Goal: Register for event/course

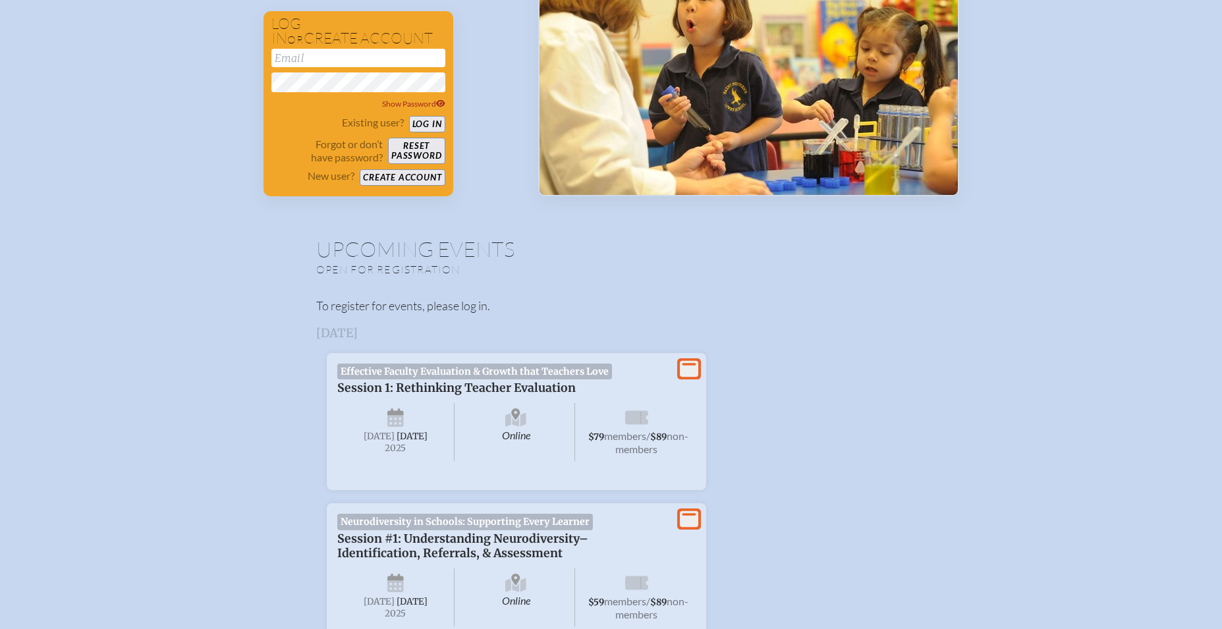
scroll to position [233, 0]
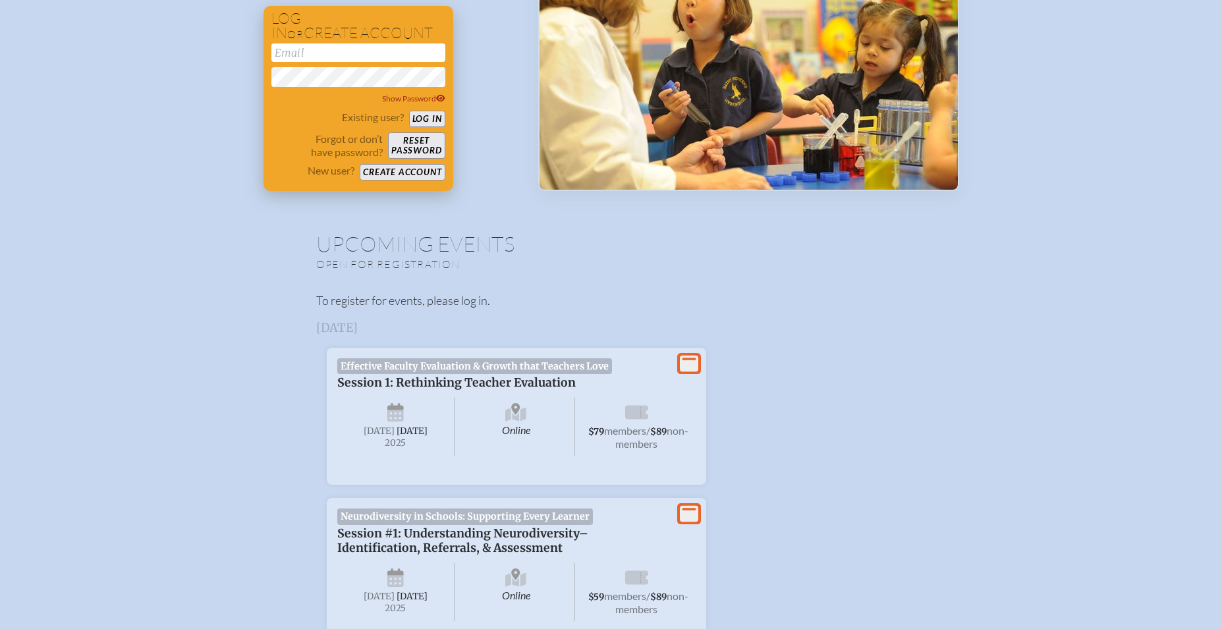
type input "[EMAIL_ADDRESS][DOMAIN_NAME]"
click at [424, 119] on button "Log in" at bounding box center [427, 119] width 36 height 16
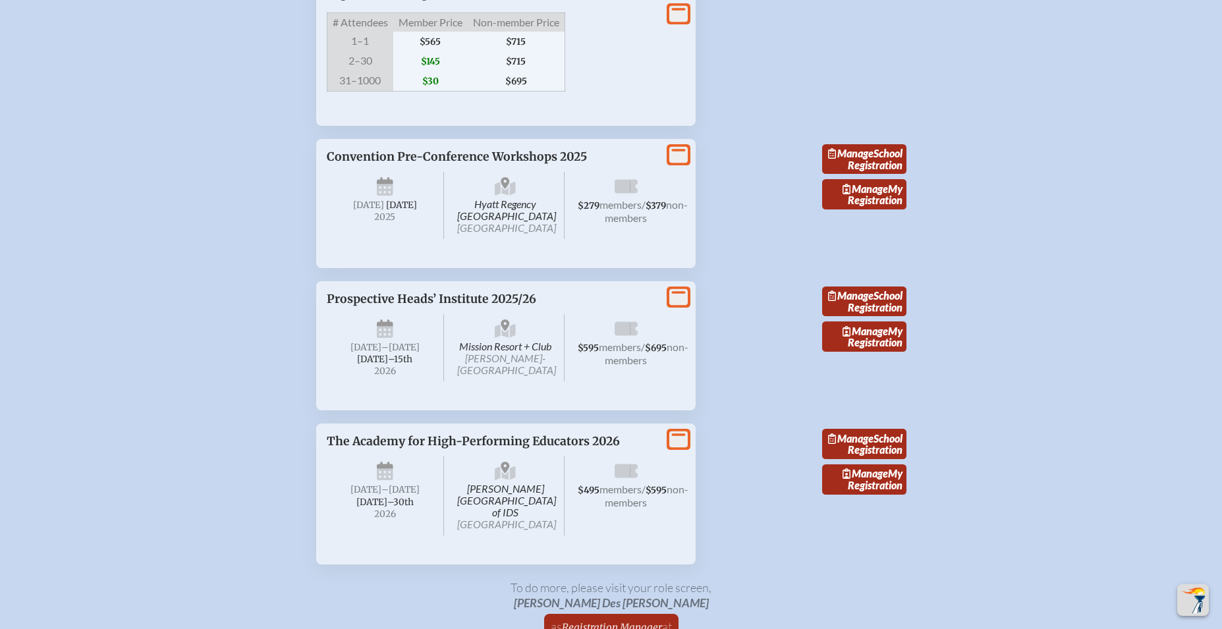
scroll to position [2494, 0]
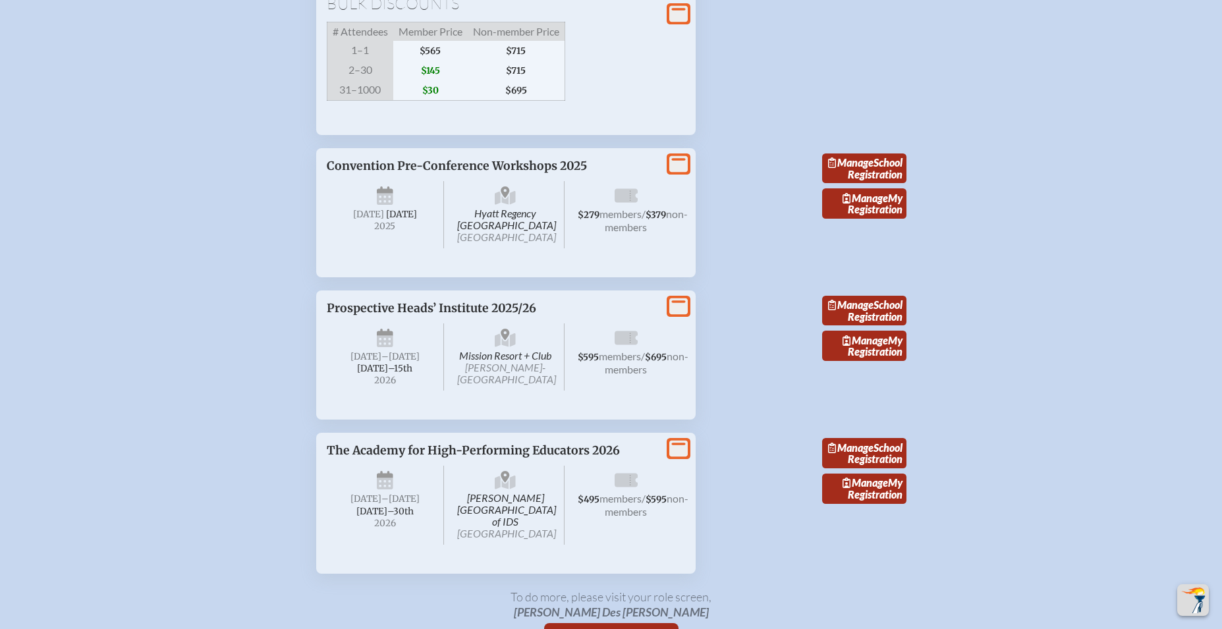
click at [493, 173] on span "Convention Pre-Conference Workshops 2025" at bounding box center [457, 166] width 260 height 14
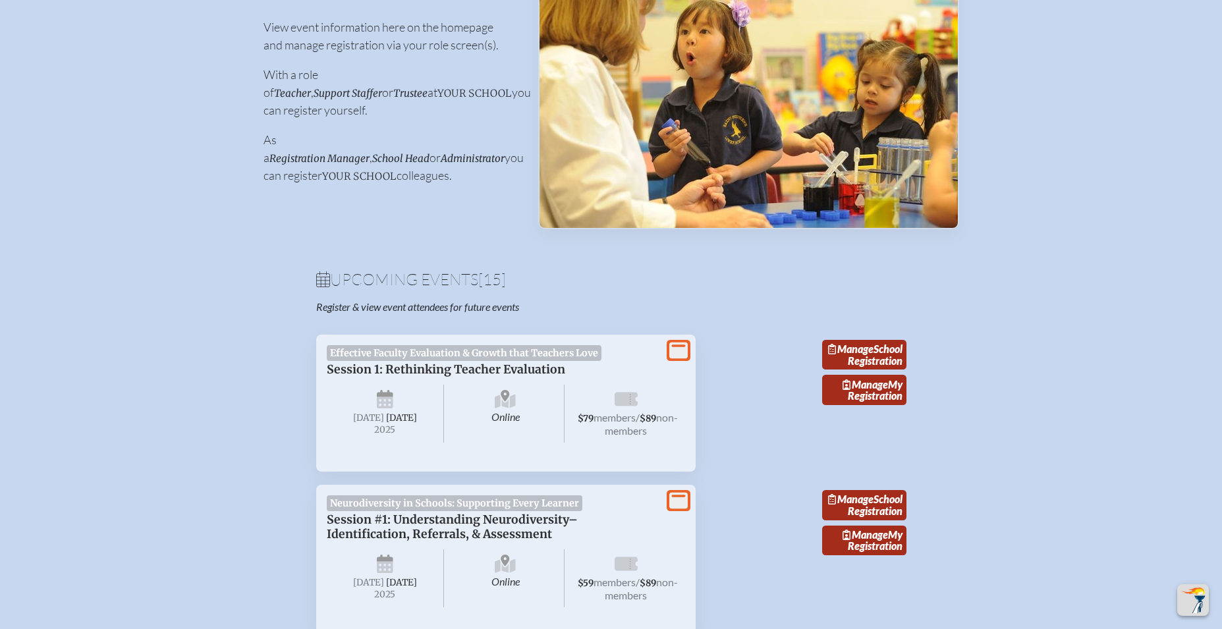
scroll to position [0, 0]
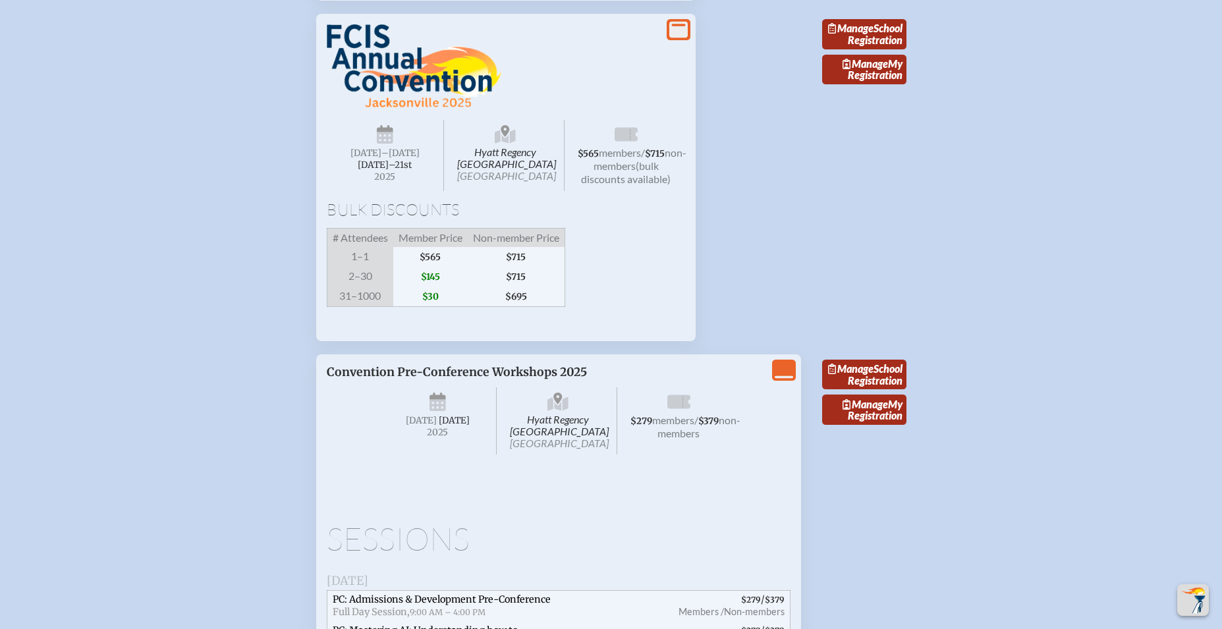
scroll to position [2267, 0]
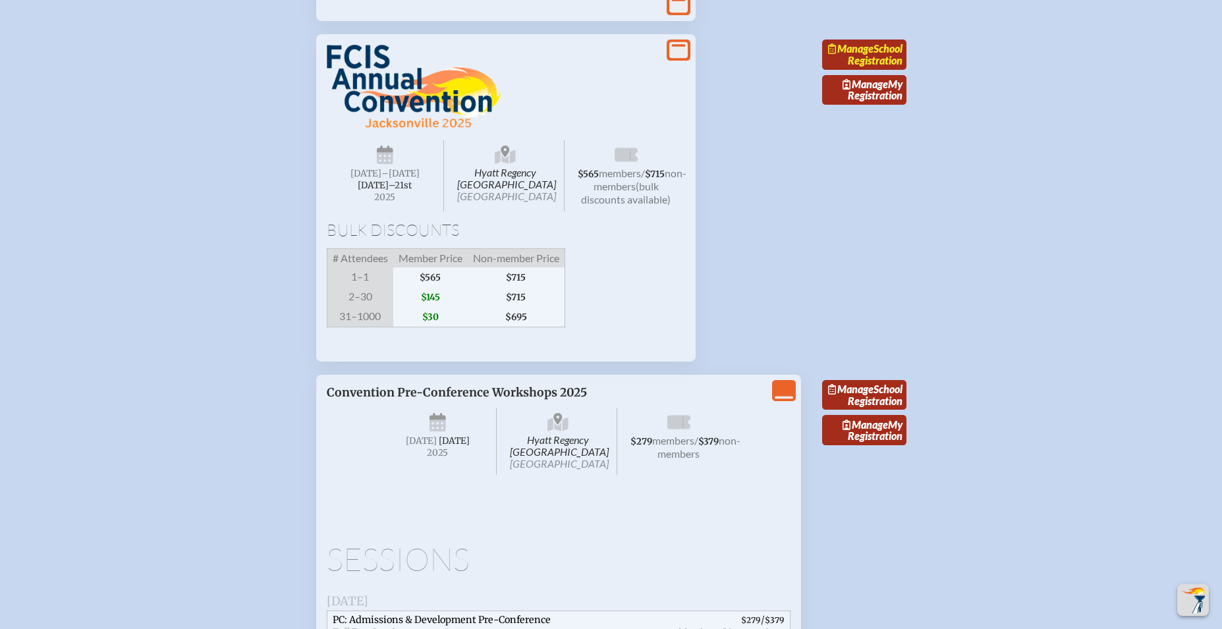
click at [884, 70] on link "Manage School Registration" at bounding box center [864, 55] width 84 height 30
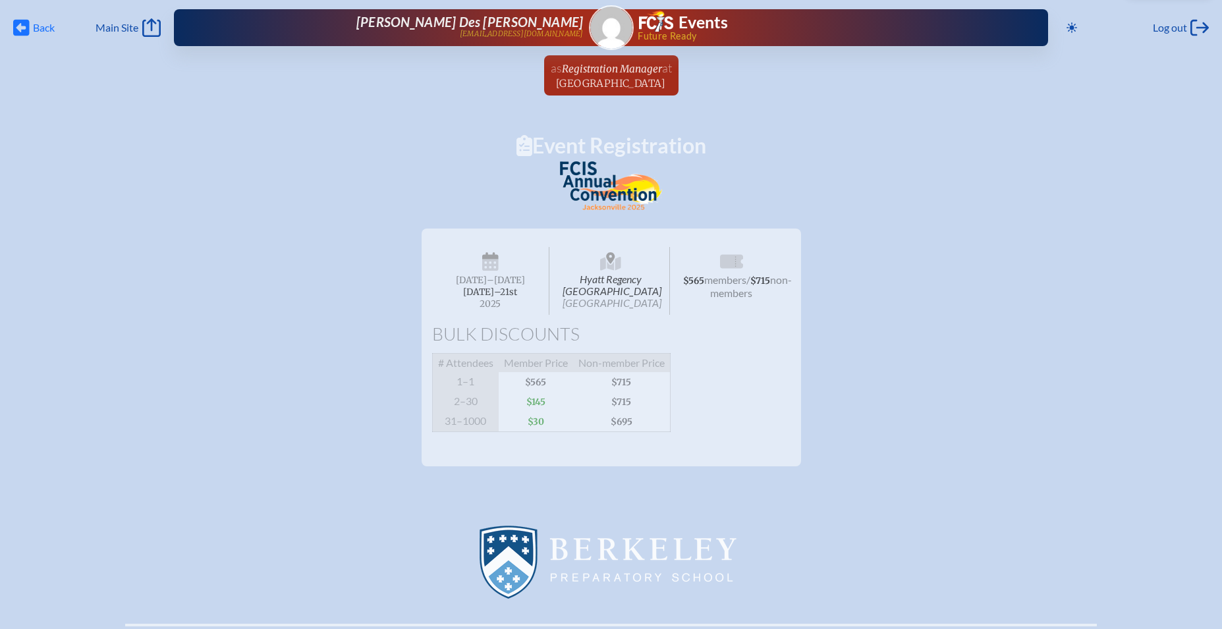
click at [26, 28] on icon at bounding box center [21, 28] width 16 height 16
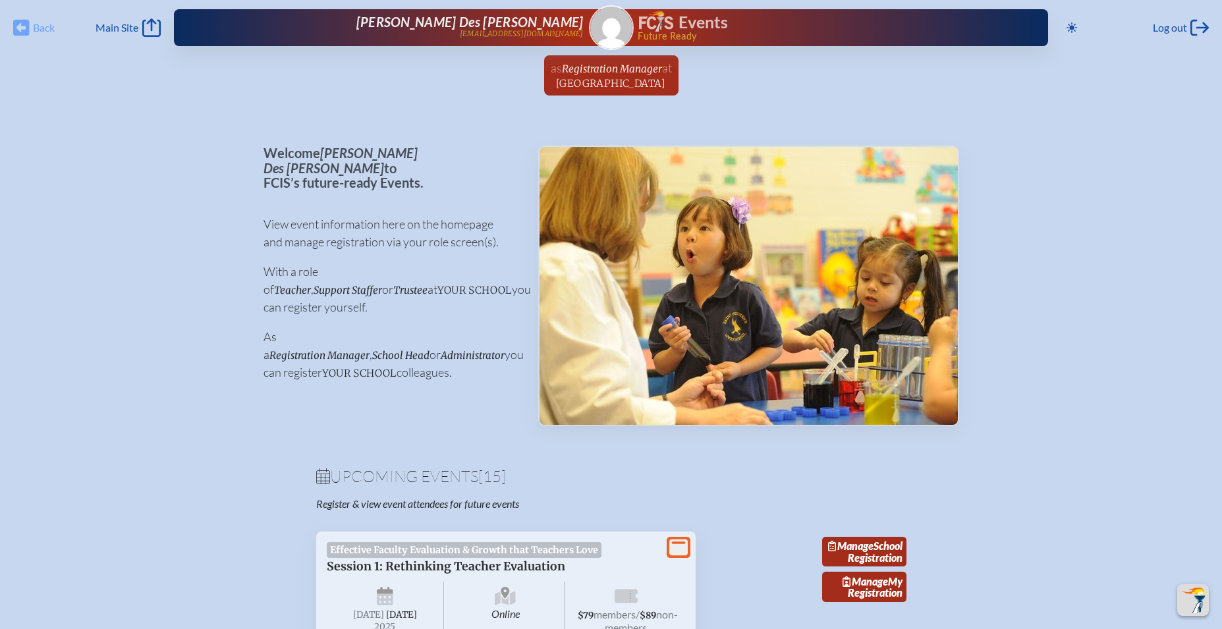
scroll to position [2267, 0]
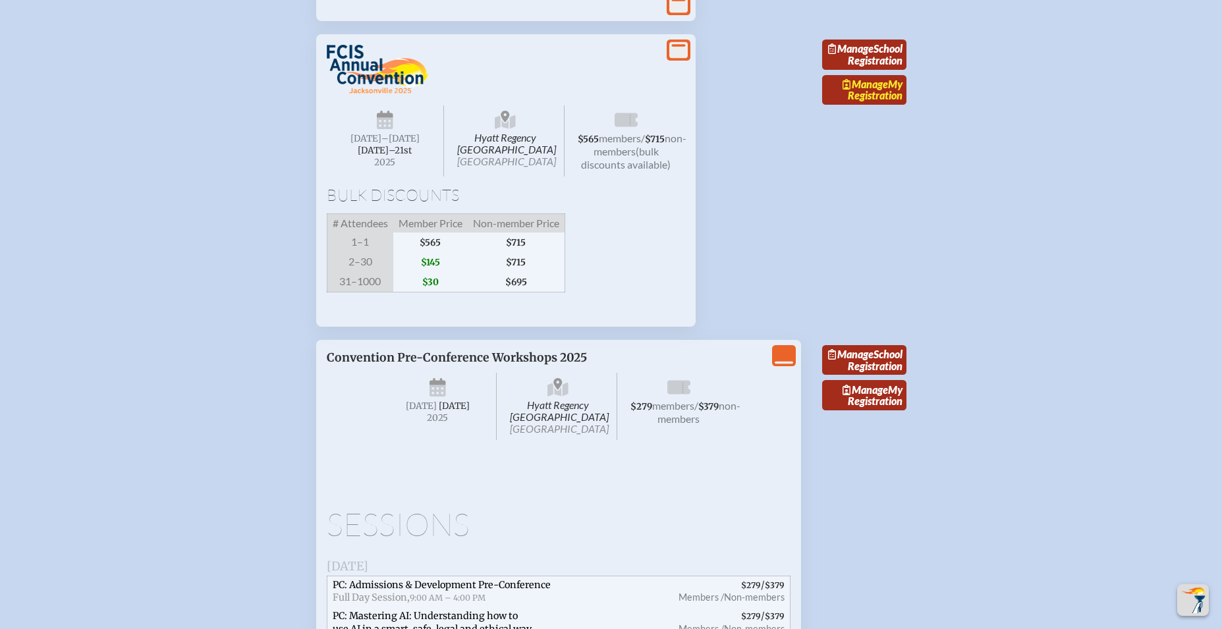
click at [882, 105] on link "Manage My Registration" at bounding box center [864, 90] width 84 height 30
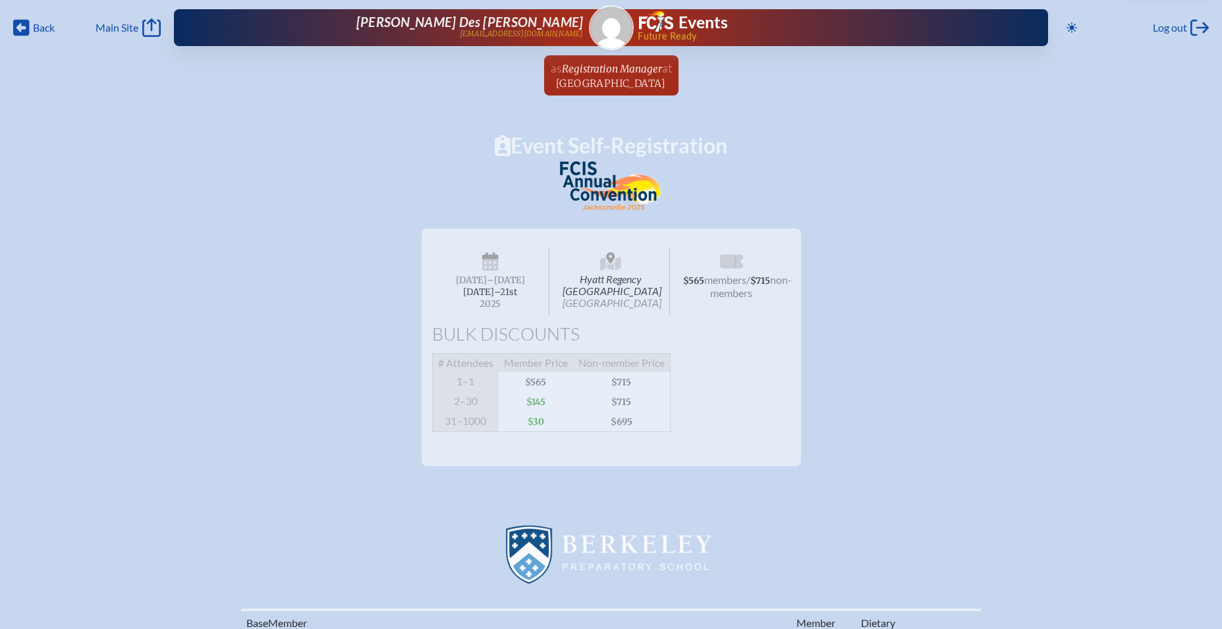
click at [487, 281] on span "[DATE]" at bounding box center [471, 280] width 31 height 11
click at [490, 296] on span "Wednesday –Friday , November 19th–⁠21st , 2025" at bounding box center [491, 280] width 118 height 68
click at [641, 299] on span "Hyatt Regency [GEOGRAPHIC_DATA] [GEOGRAPHIC_DATA]" at bounding box center [611, 280] width 118 height 68
click at [637, 298] on span "Hyatt Regency [GEOGRAPHIC_DATA] [GEOGRAPHIC_DATA]" at bounding box center [611, 280] width 118 height 68
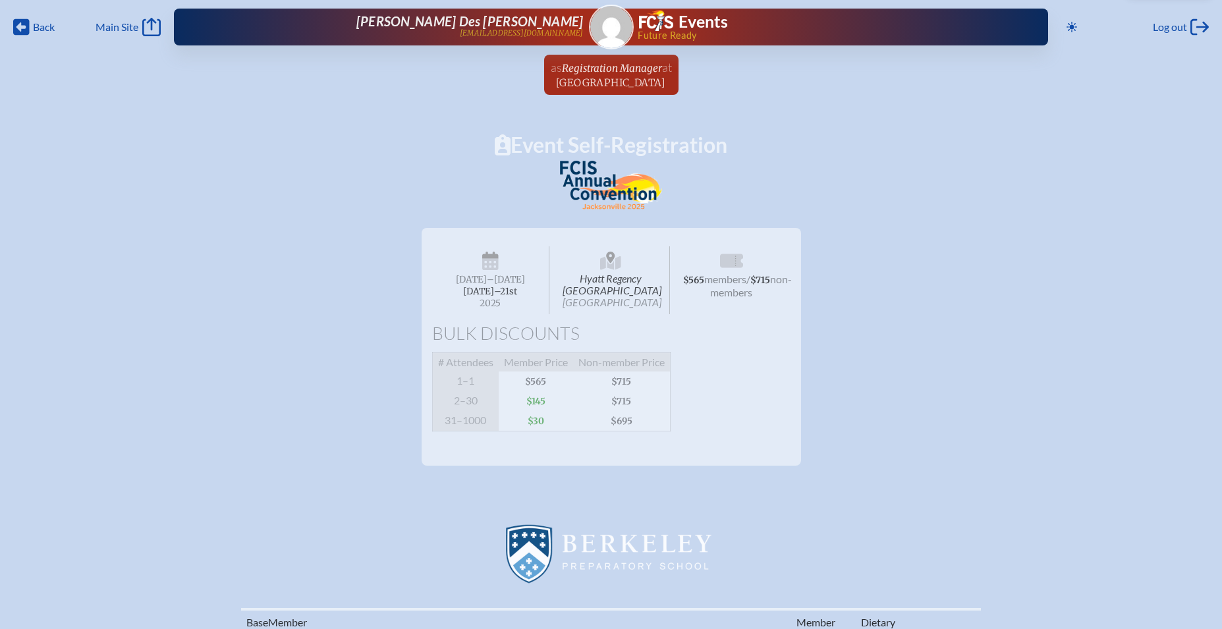
click at [611, 278] on span "Hyatt Regency [GEOGRAPHIC_DATA] [GEOGRAPHIC_DATA]" at bounding box center [611, 280] width 118 height 68
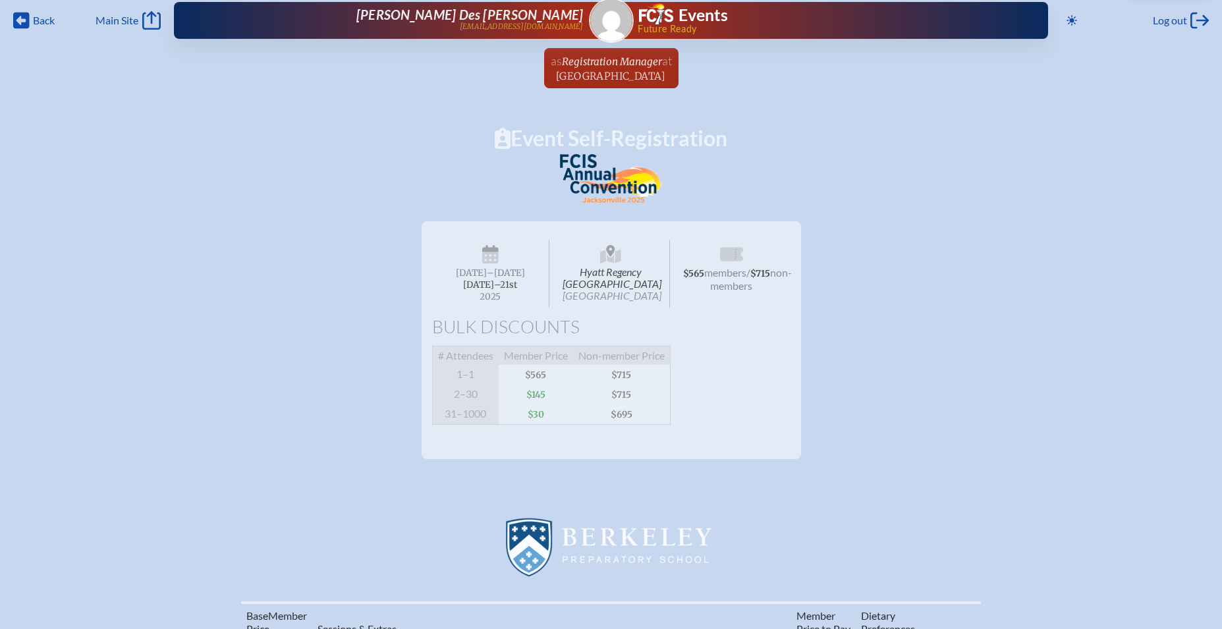
scroll to position [0, 0]
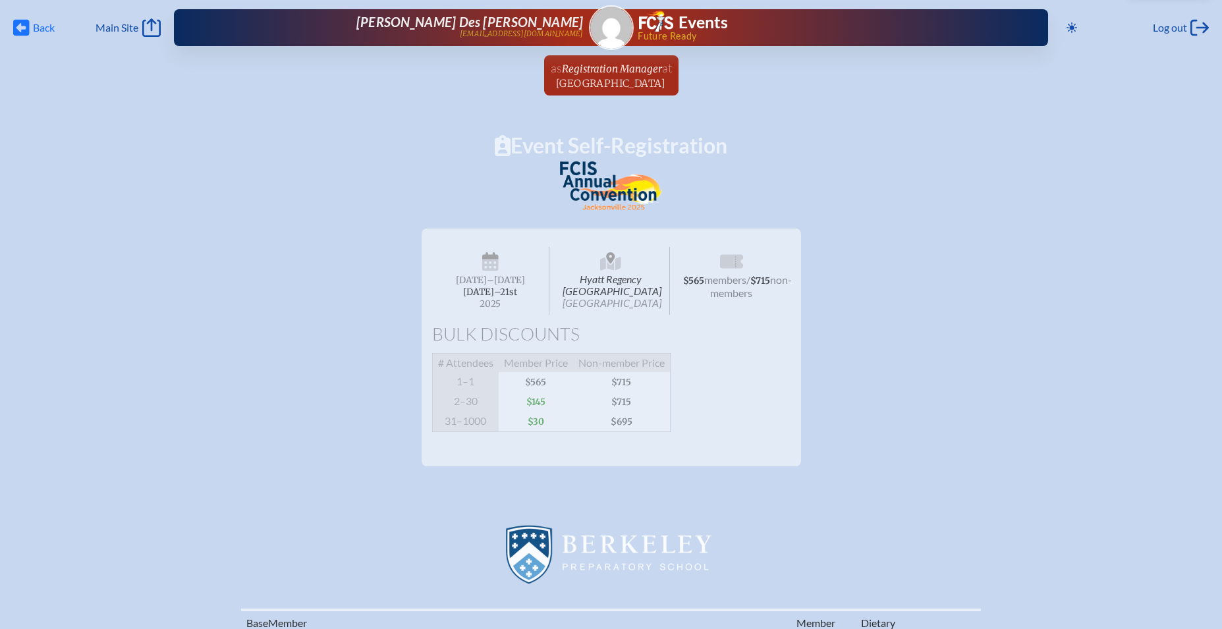
click at [16, 28] on icon at bounding box center [21, 28] width 16 height 16
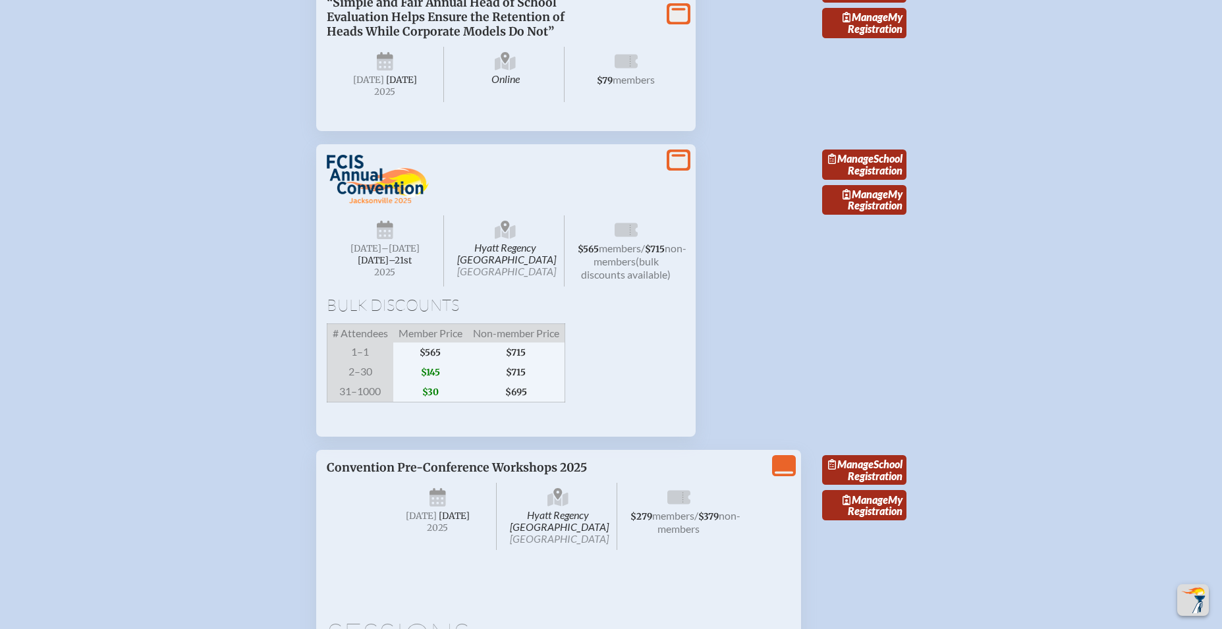
scroll to position [2162, 0]
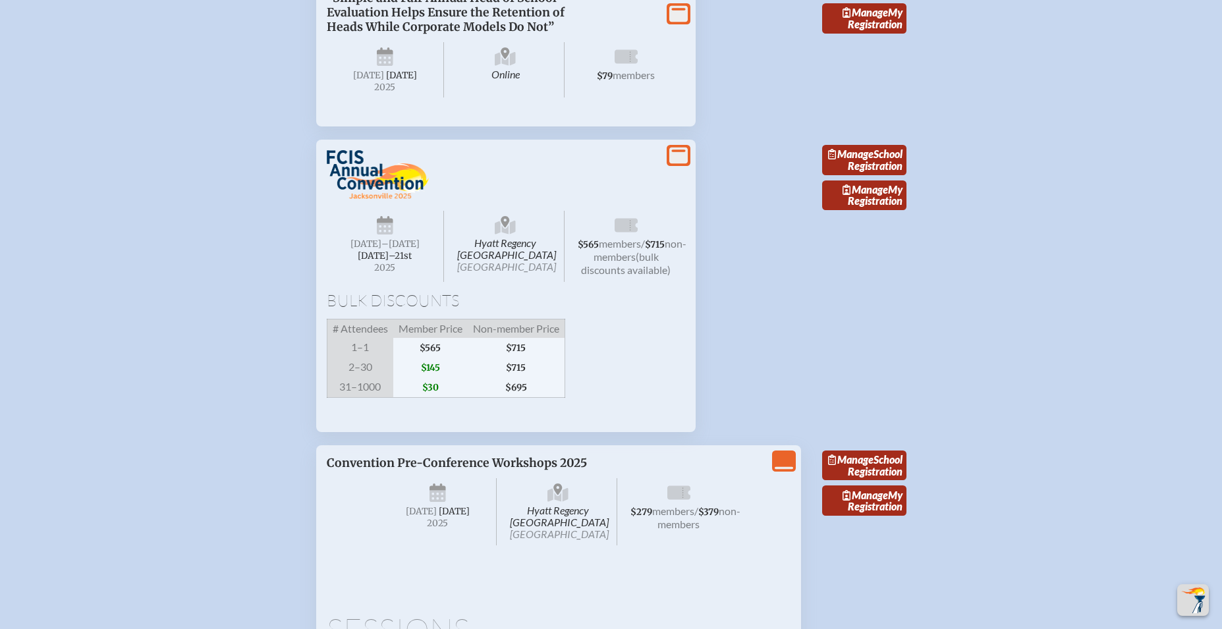
click at [683, 164] on icon at bounding box center [679, 156] width 18 height 16
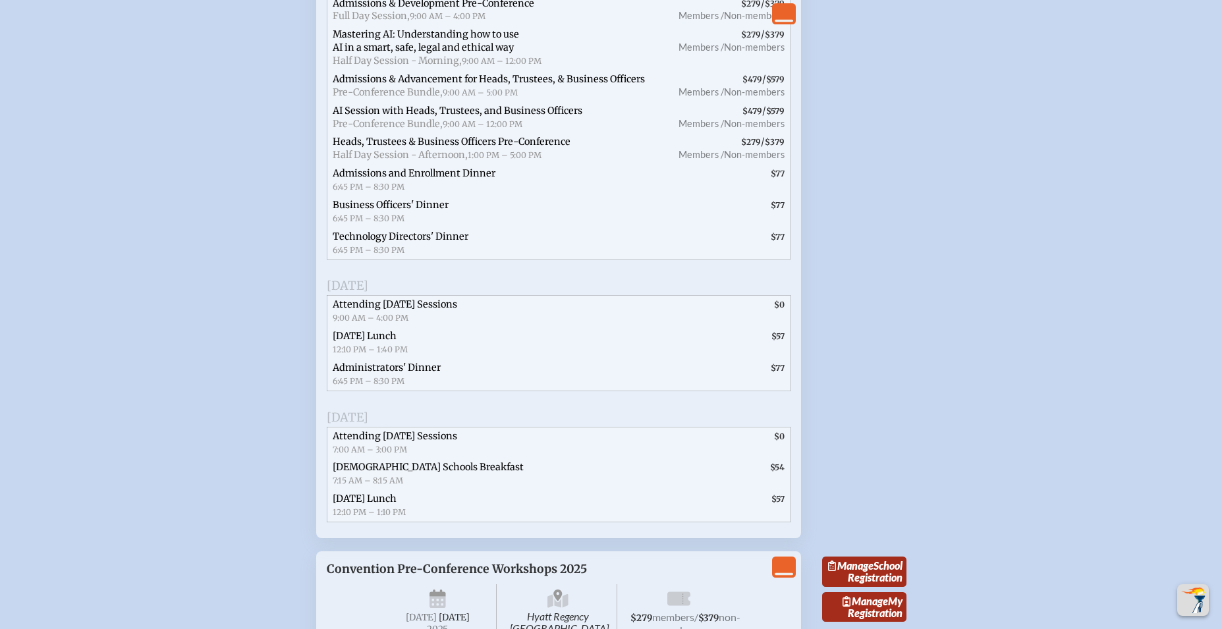
scroll to position [2703, 0]
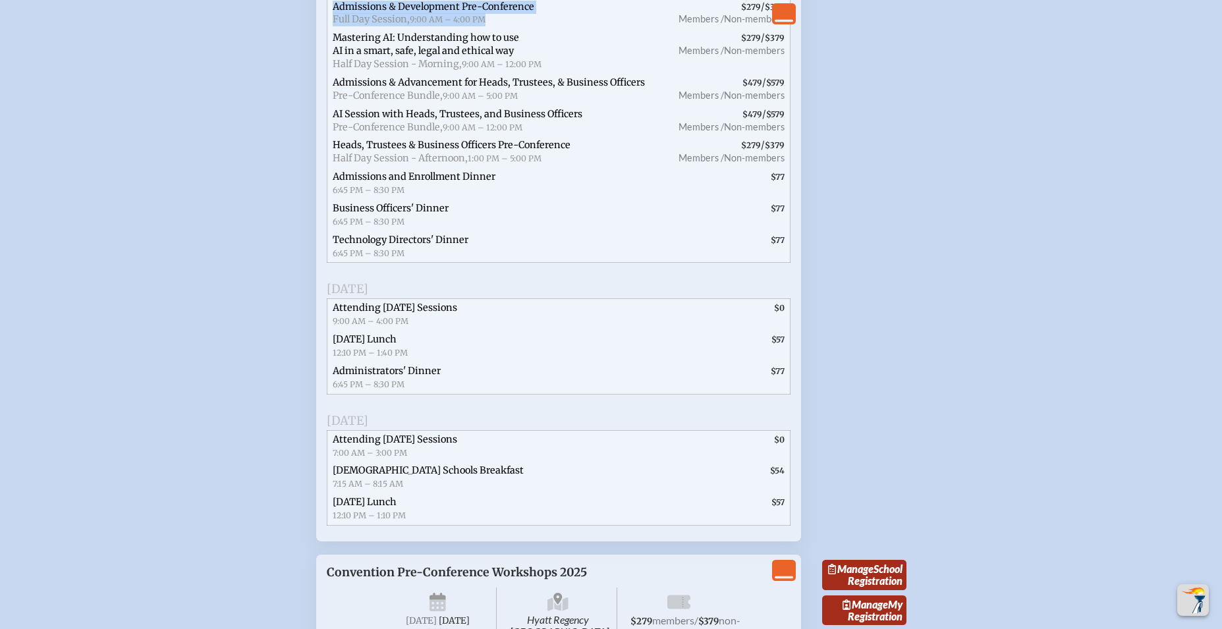
drag, startPoint x: 334, startPoint y: 116, endPoint x: 463, endPoint y: 129, distance: 129.1
click at [500, 29] on span "Admissions & Development Pre-Conference Full Day Session, 9:00 AM – 4:00 PM" at bounding box center [495, 13] width 337 height 32
copy span "Admissions & Development Pre-Conference Full Day Session, 9:00 AM – 4:00 PM"
click at [364, 70] on span "Half Day Session - Morning," at bounding box center [397, 64] width 129 height 12
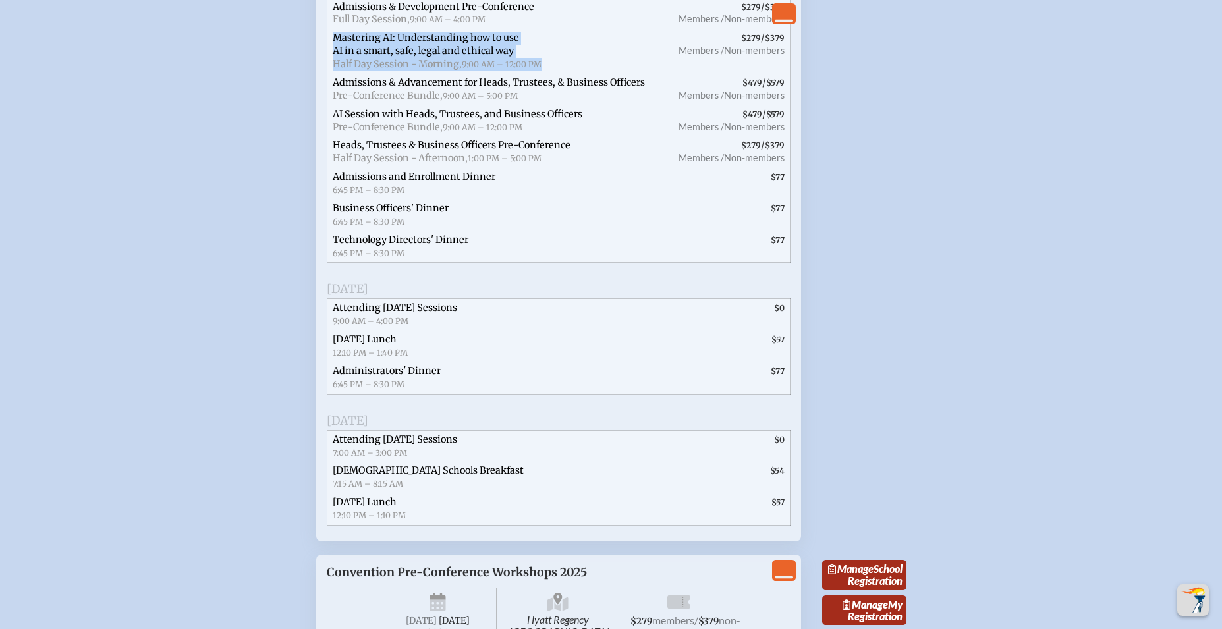
drag, startPoint x: 332, startPoint y: 148, endPoint x: 473, endPoint y: 166, distance: 141.5
click at [554, 74] on span "Mastering AI: Understanding how to use AI in a smart, safe, legal and ethical w…" at bounding box center [495, 51] width 337 height 45
copy span "Mastering AI: Understanding how to use AI in a smart, safe, legal and ethical w…"
drag, startPoint x: 507, startPoint y: 183, endPoint x: 376, endPoint y: 169, distance: 131.9
click at [507, 74] on span "Mastering AI: Understanding how to use AI in a smart, safe, legal and ethical w…" at bounding box center [495, 51] width 337 height 45
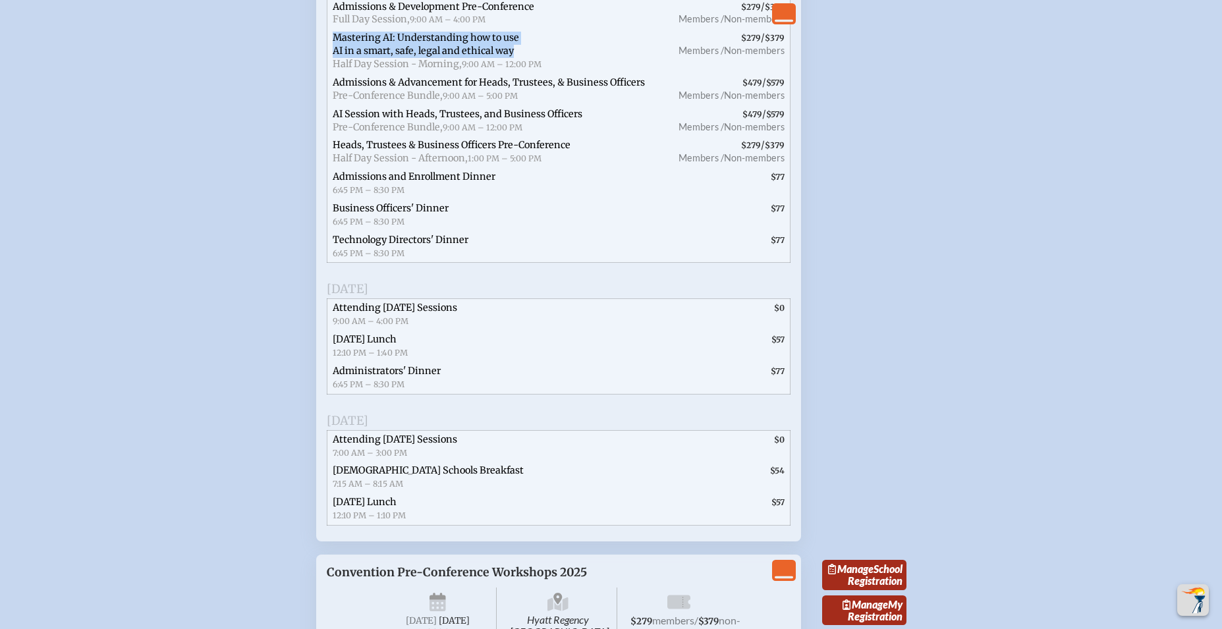
drag, startPoint x: 347, startPoint y: 146, endPoint x: 489, endPoint y: 161, distance: 142.5
click at [523, 74] on span "Mastering AI: Understanding how to use AI in a smart, safe, legal and ethical w…" at bounding box center [495, 51] width 337 height 45
copy span "Mastering AI: Understanding how to use AI in a smart, safe, legal and ethical w…"
click at [491, 88] on span "Admissions & Advancement for Heads, Trustees, & Business Officers" at bounding box center [489, 82] width 312 height 12
drag, startPoint x: 336, startPoint y: 193, endPoint x: 640, endPoint y: 193, distance: 303.8
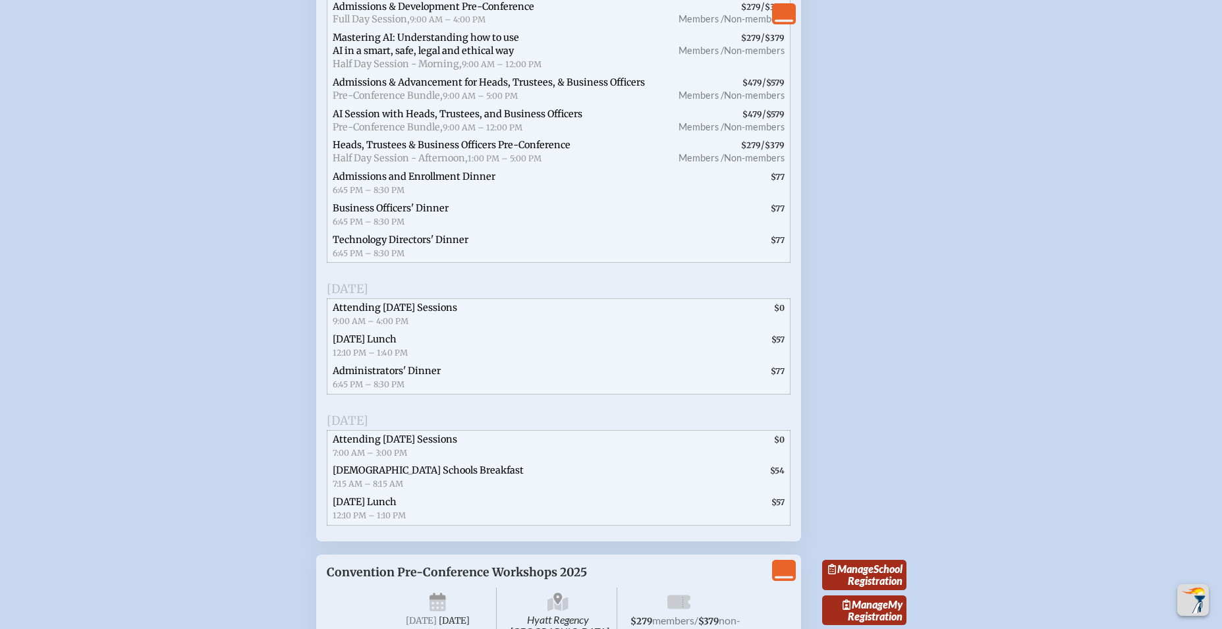
click at [645, 105] on span "Admissions & Advancement for Heads, Trustees, & Business Officers Pre-Conferenc…" at bounding box center [495, 90] width 337 height 32
copy span "Admissions & Advancement for Heads, Trustees, & Business Officers"
click at [447, 120] on span "AI Session with Heads, Trustees, and Business Officers" at bounding box center [458, 114] width 250 height 12
drag, startPoint x: 331, startPoint y: 225, endPoint x: 550, endPoint y: 223, distance: 218.8
click at [588, 137] on span "AI Session with Heads, Trustees, and Business Officers Pre-Conference Bundle, 9…" at bounding box center [495, 121] width 337 height 32
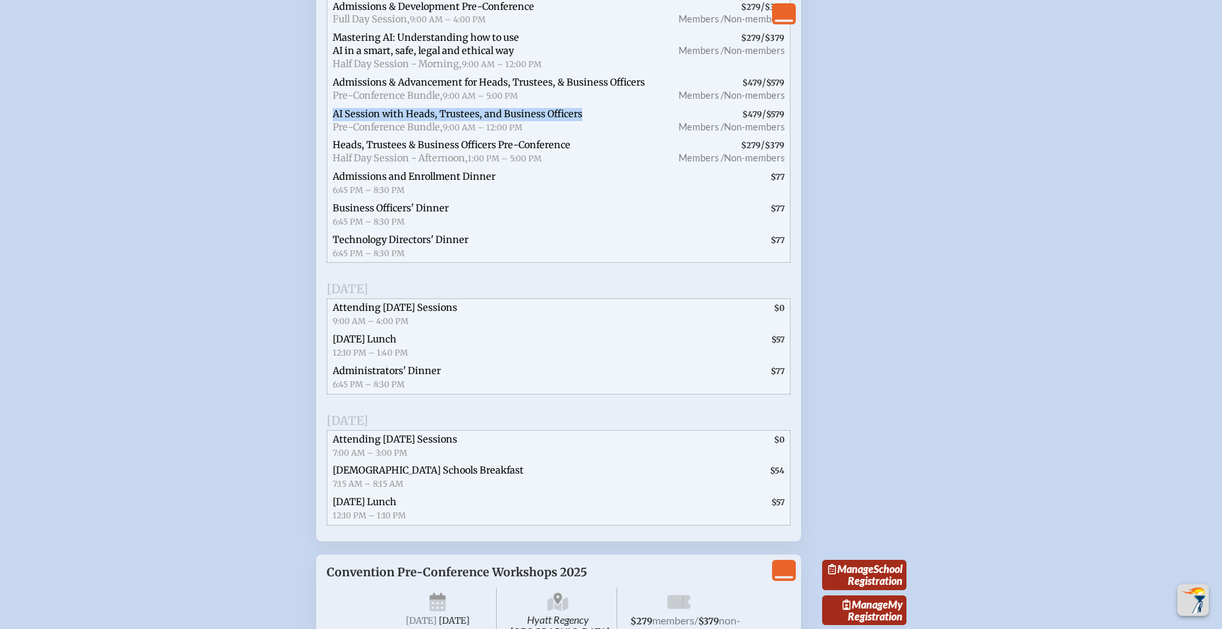
copy span "AI Session with Heads, Trustees, and Business Officers"
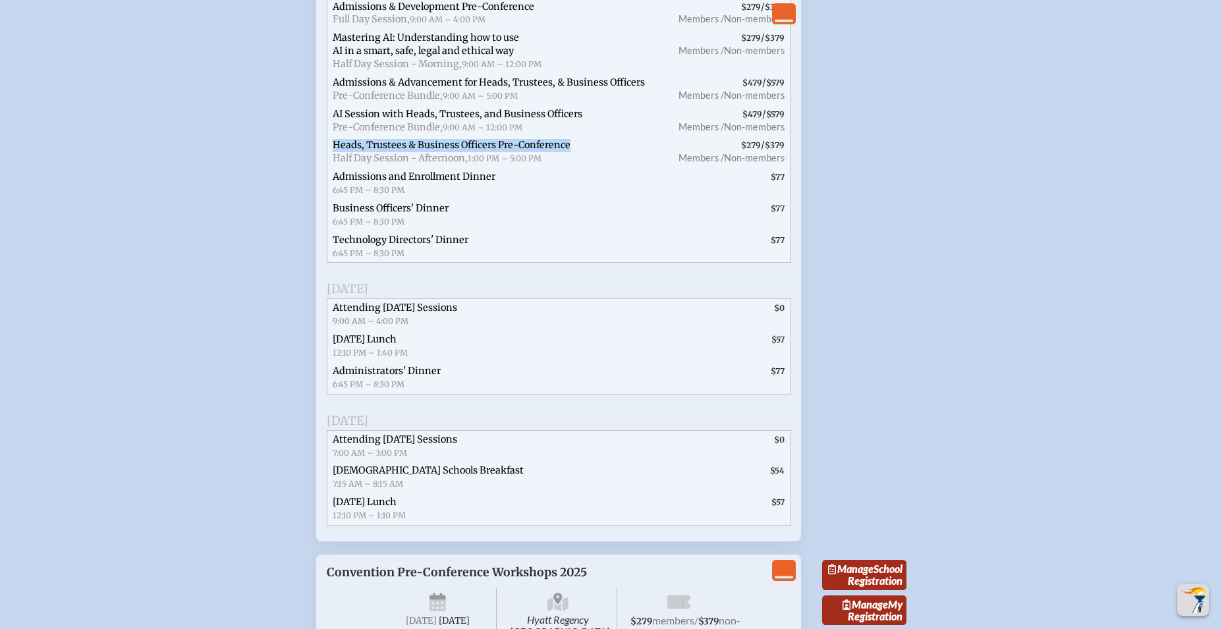
drag, startPoint x: 333, startPoint y: 256, endPoint x: 561, endPoint y: 256, distance: 228.0
click at [577, 168] on span "Heads, Trustees & Business Officers Pre-Conference Half Day Session - Afternoon…" at bounding box center [495, 152] width 337 height 32
copy span "Heads, Trustees & Business Officers Pre-Conference"
drag, startPoint x: 331, startPoint y: 289, endPoint x: 478, endPoint y: 289, distance: 147.0
click at [509, 200] on span "Admissions and Enrollment Dinner 6:45 PM – 8:30 PM" at bounding box center [495, 184] width 337 height 32
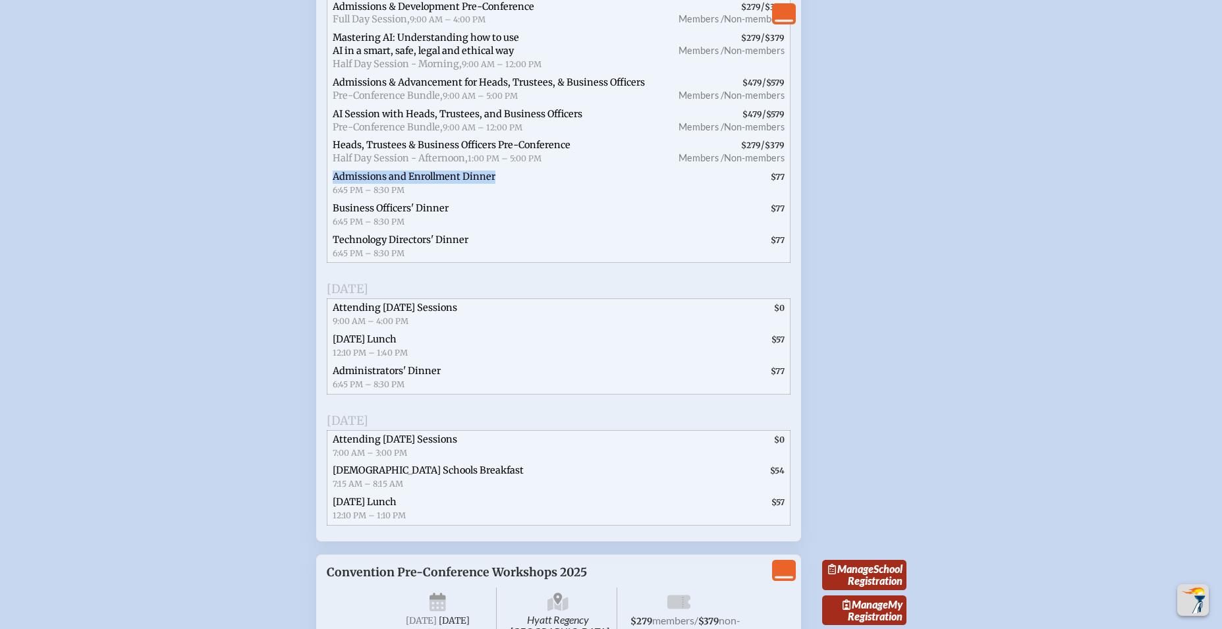
copy span "Admissions and Enrollment Dinner"
drag, startPoint x: 368, startPoint y: 320, endPoint x: 462, endPoint y: 322, distance: 94.3
click at [470, 231] on span "Business Officers' Dinner 6:45 PM – 8:30 PM" at bounding box center [495, 216] width 337 height 32
copy span "Business Officers' Dinner"
drag, startPoint x: 328, startPoint y: 351, endPoint x: 441, endPoint y: 354, distance: 112.7
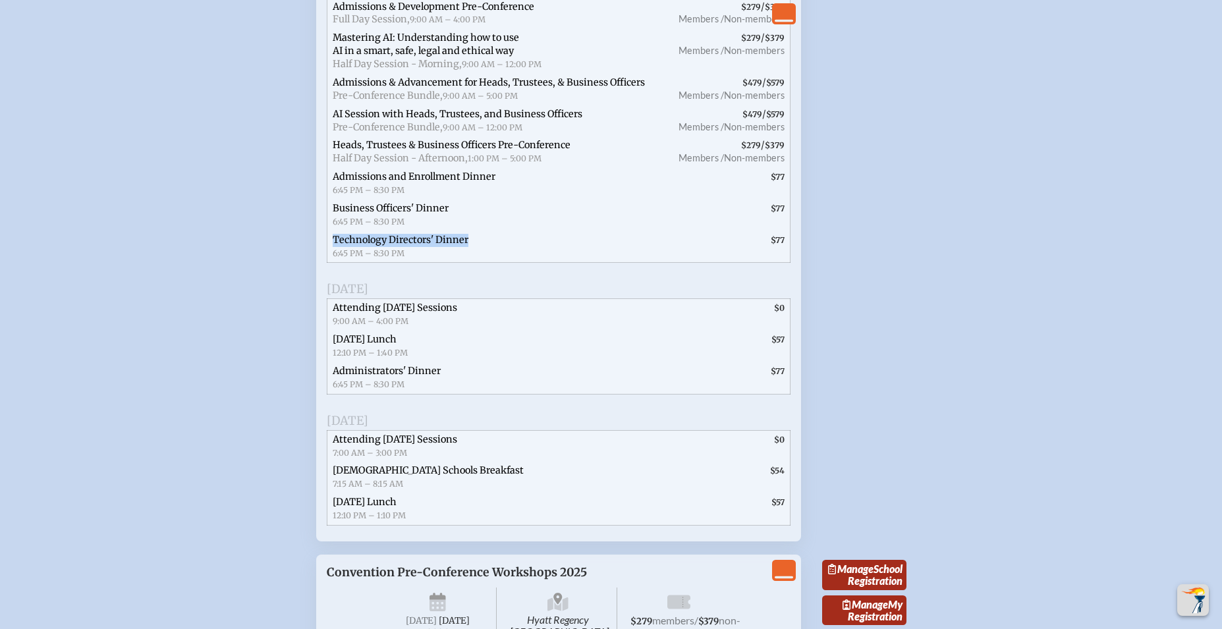
click at [486, 263] on span "Technology Directors' Dinner 6:45 PM – 8:30 PM" at bounding box center [495, 247] width 337 height 32
copy span "Technology Directors' Dinner"
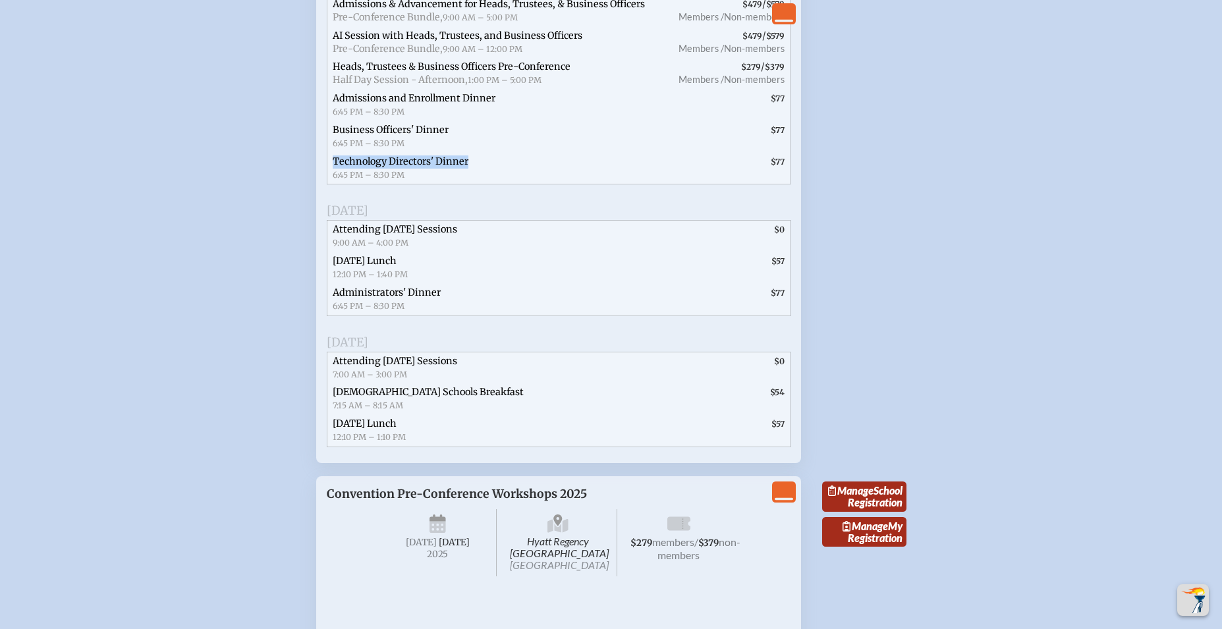
scroll to position [2789, 0]
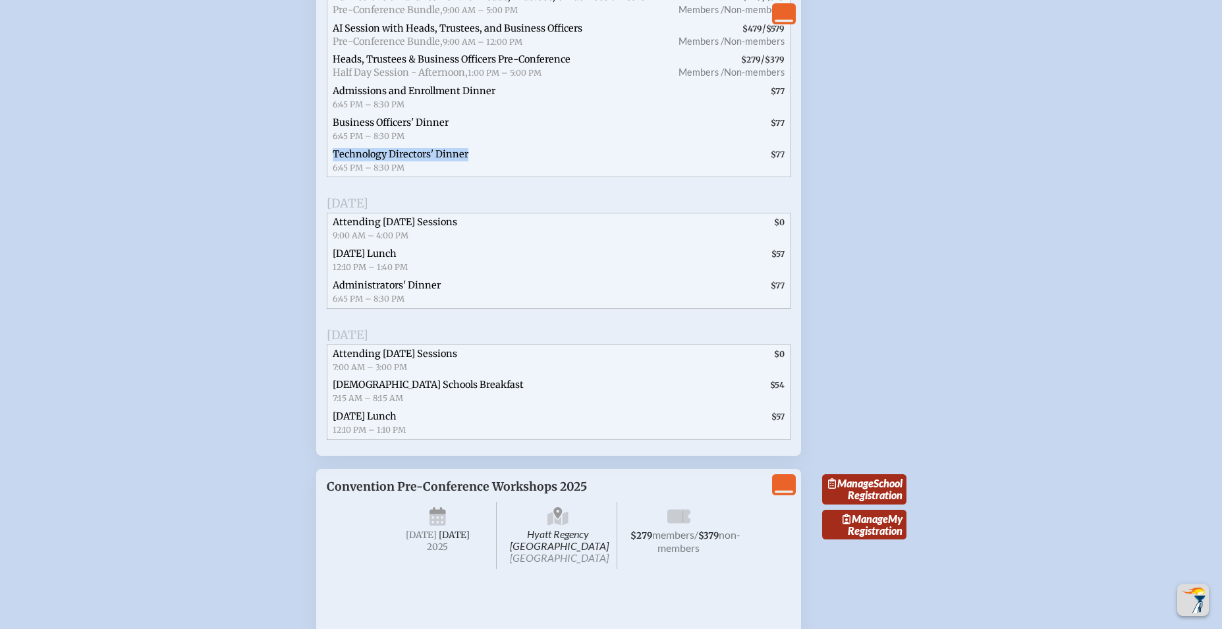
drag, startPoint x: 340, startPoint y: 333, endPoint x: 452, endPoint y: 333, distance: 112.0
click at [478, 245] on span "Attending Thursday Sessions 9:00 AM – 4:00 PM" at bounding box center [446, 230] width 239 height 32
copy span "Attending [DATE] Sessions"
drag, startPoint x: 331, startPoint y: 364, endPoint x: 414, endPoint y: 367, distance: 83.1
click at [418, 277] on span "Thursday Lunch 12:10 PM – 1:40 PM" at bounding box center [446, 261] width 239 height 32
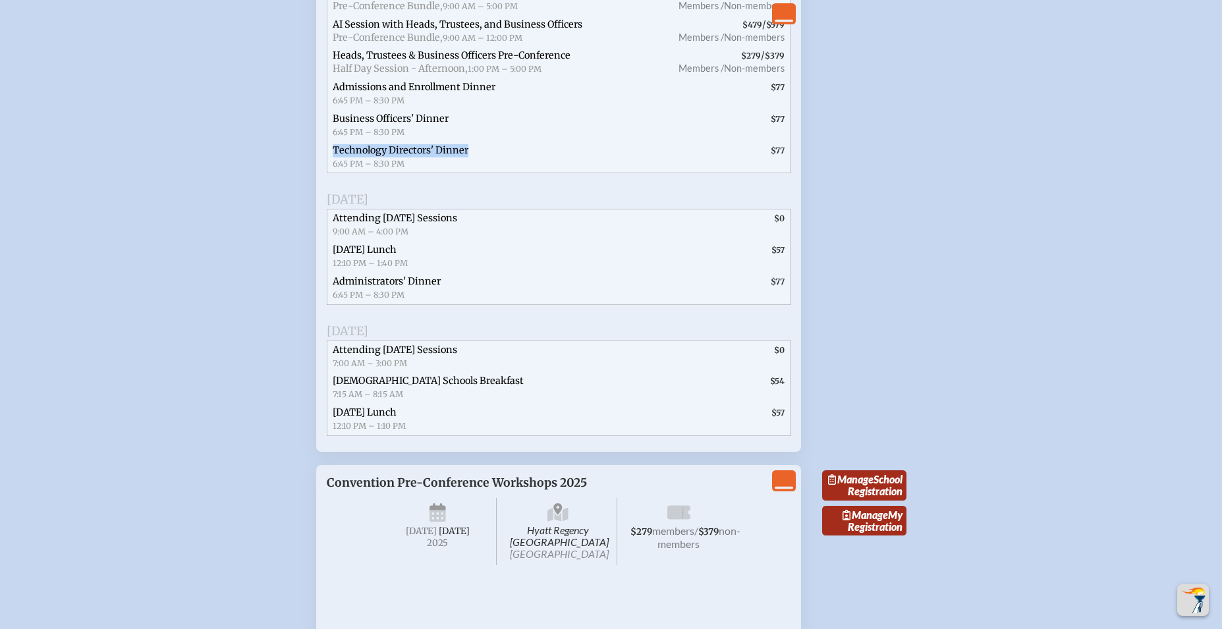
scroll to position [2791, 0]
drag, startPoint x: 333, startPoint y: 393, endPoint x: 442, endPoint y: 399, distance: 109.5
click at [442, 306] on span "Administrators' Dinner 6:45 PM – 8:30 PM" at bounding box center [446, 291] width 239 height 32
drag, startPoint x: 458, startPoint y: 461, endPoint x: 353, endPoint y: 461, distance: 104.8
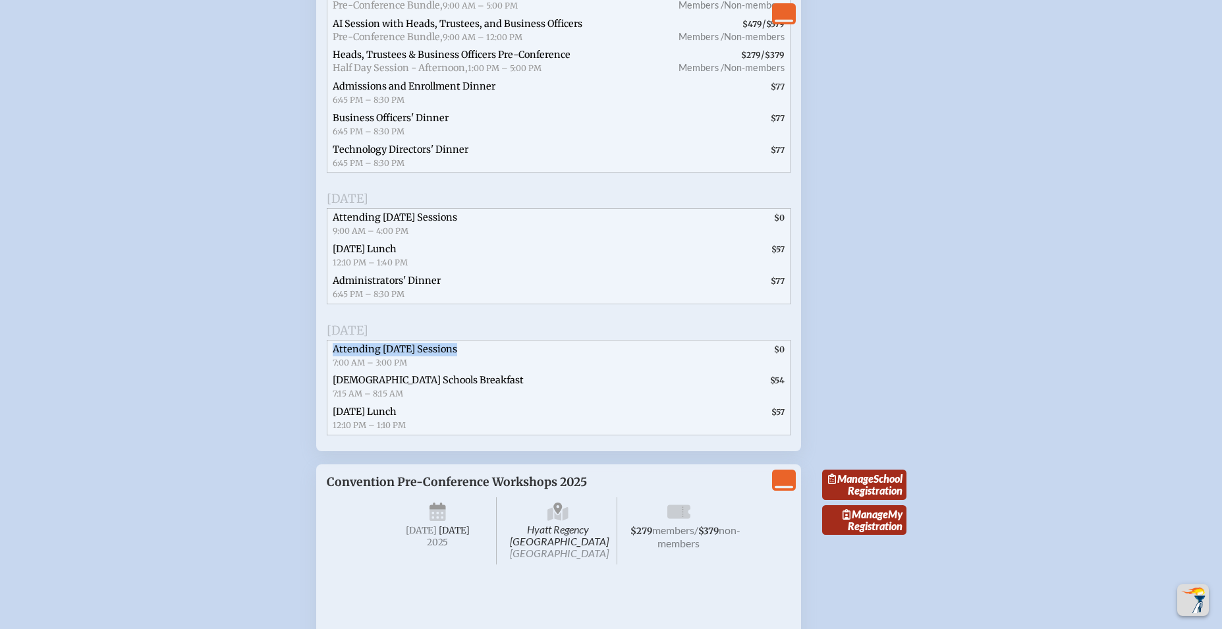
drag, startPoint x: 472, startPoint y: 494, endPoint x: 341, endPoint y: 488, distance: 130.6
click at [488, 403] on span "Episcopal Schools Breakfast 7:15 AM – 8:15 AM" at bounding box center [469, 388] width 285 height 32
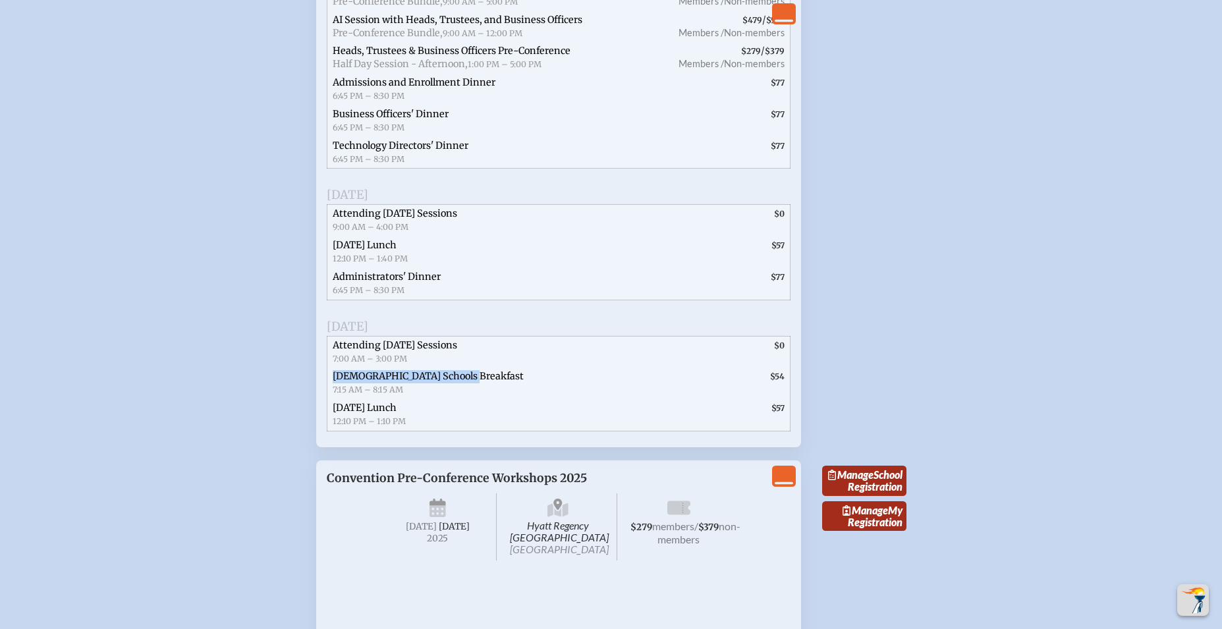
drag, startPoint x: 474, startPoint y: 491, endPoint x: 328, endPoint y: 489, distance: 146.3
click at [329, 399] on span "Episcopal Schools Breakfast 7:15 AM – 8:15 AM" at bounding box center [469, 384] width 285 height 32
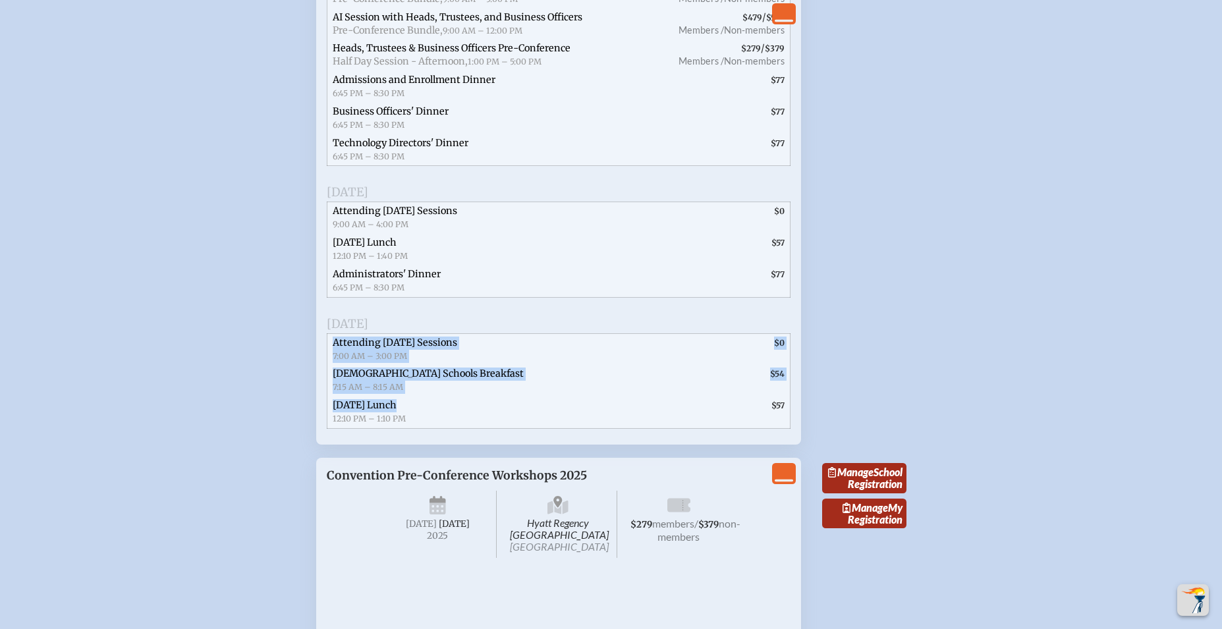
drag, startPoint x: 401, startPoint y: 517, endPoint x: 331, endPoint y: 513, distance: 70.6
drag, startPoint x: 425, startPoint y: 517, endPoint x: 418, endPoint y: 519, distance: 6.7
click at [424, 428] on span "Friday Lunch 12:10 PM – 1:10 PM" at bounding box center [469, 413] width 285 height 32
drag, startPoint x: 399, startPoint y: 519, endPoint x: 330, endPoint y: 513, distance: 69.4
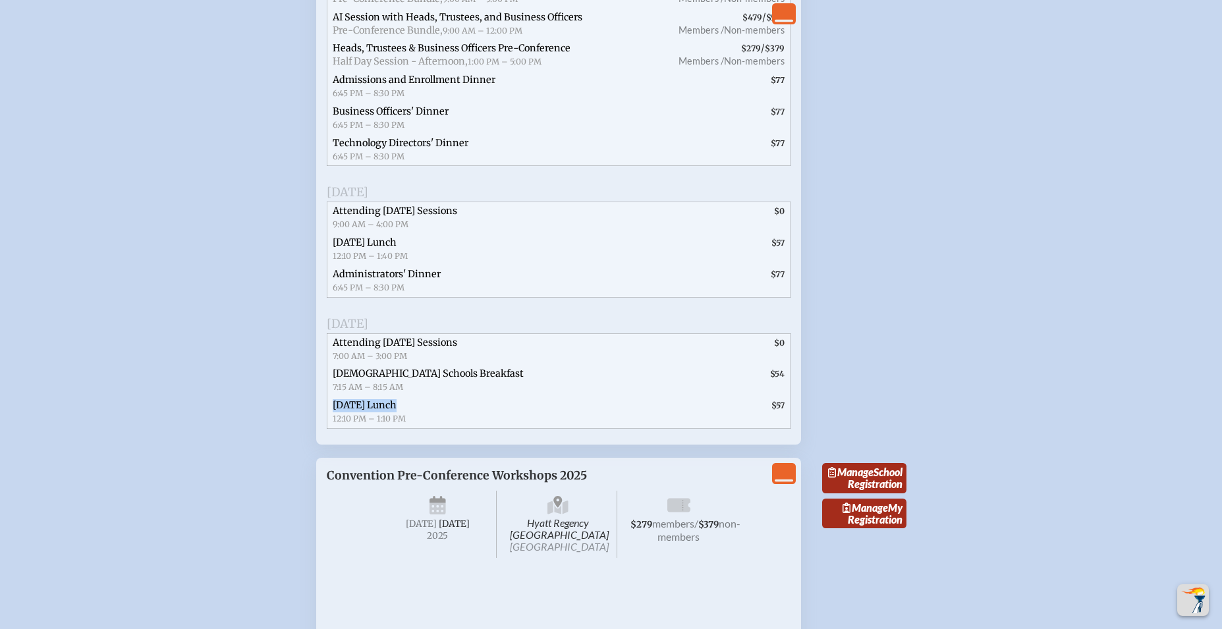
click at [329, 428] on span "Friday Lunch 12:10 PM – 1:10 PM" at bounding box center [469, 413] width 285 height 32
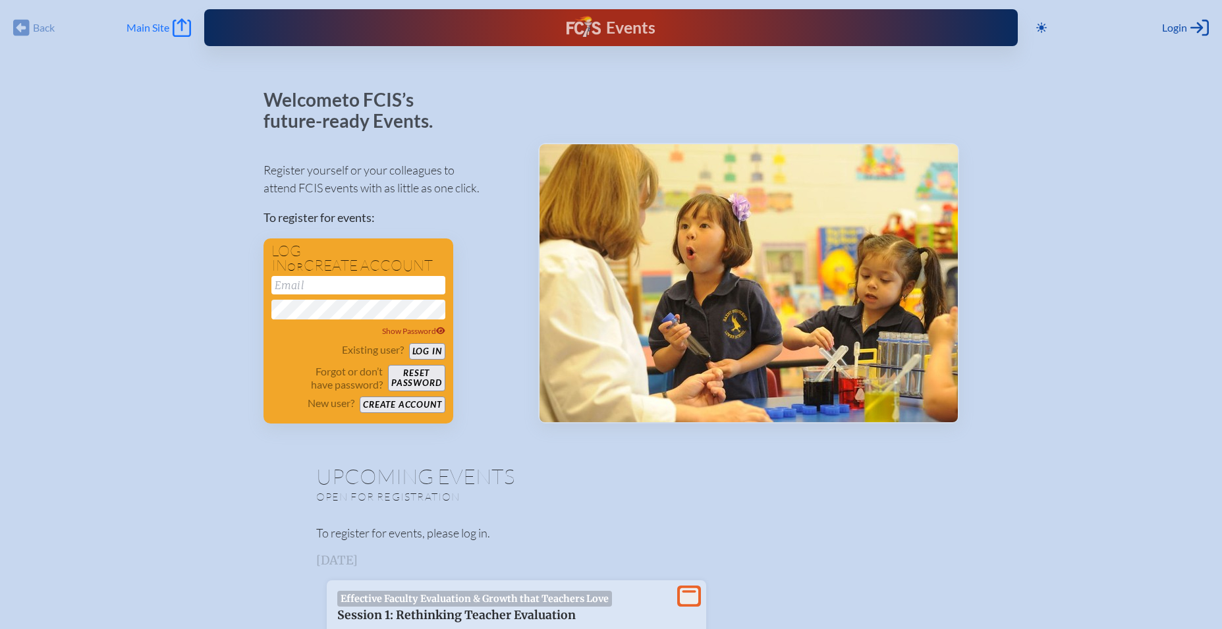
type input "[EMAIL_ADDRESS][DOMAIN_NAME]"
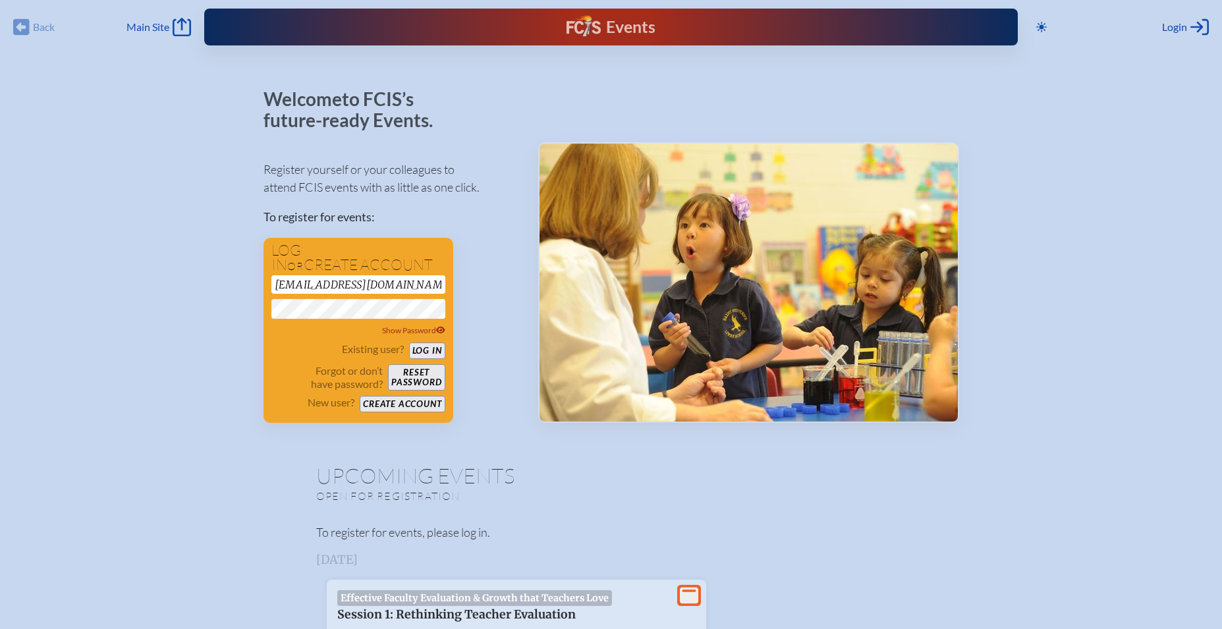
click at [28, 26] on div "Back Back Main Site Main Site" at bounding box center [102, 27] width 178 height 18
click at [23, 28] on div "Back Back Main Site Main Site" at bounding box center [102, 27] width 178 height 18
click at [40, 28] on div "Back Back Main Site Main Site" at bounding box center [102, 27] width 178 height 18
click at [158, 24] on span "Main Site" at bounding box center [148, 26] width 43 height 13
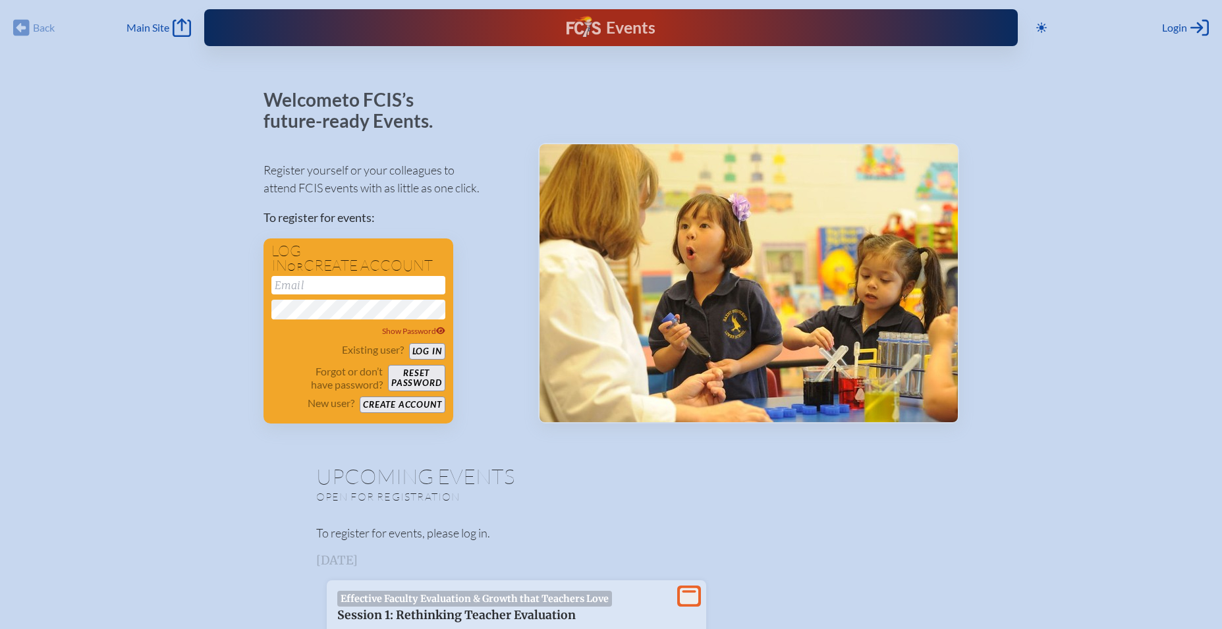
type input "[EMAIL_ADDRESS][DOMAIN_NAME]"
click at [604, 37] on div "Events" at bounding box center [611, 28] width 89 height 24
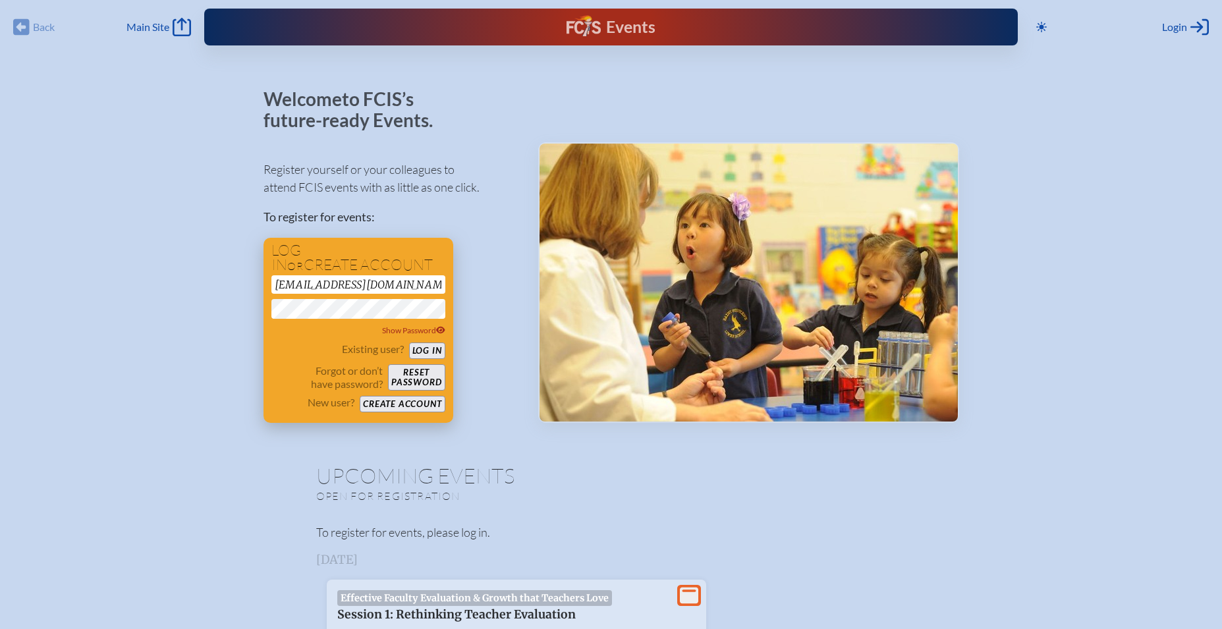
click at [430, 350] on button "Log in" at bounding box center [427, 351] width 36 height 16
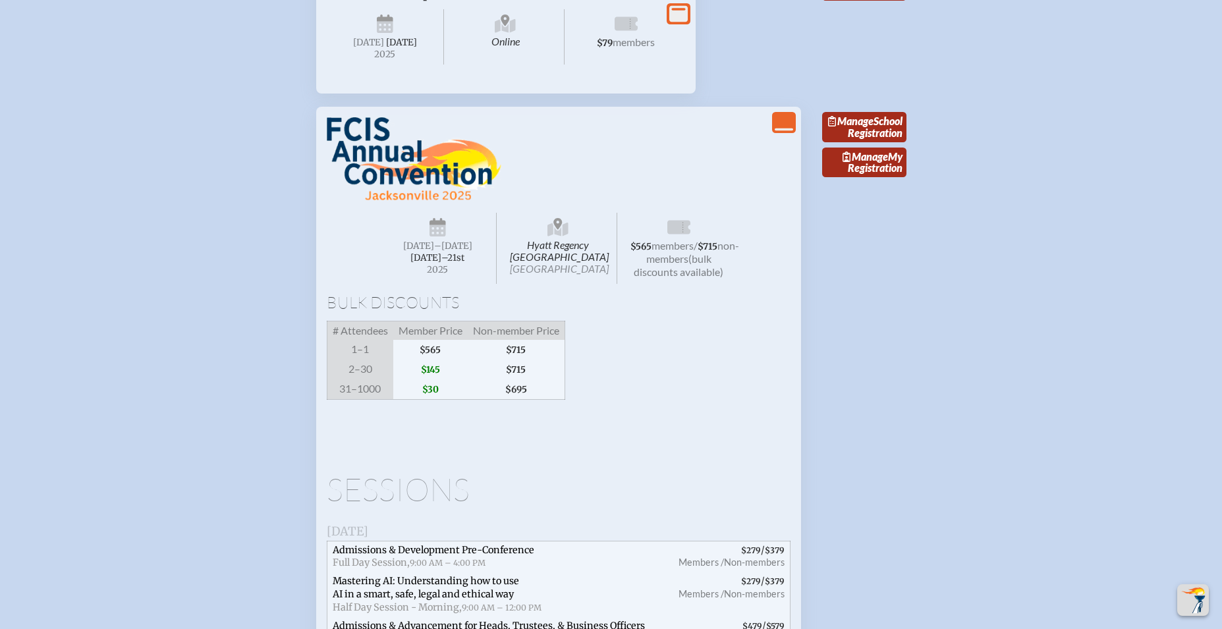
scroll to position [2197, 0]
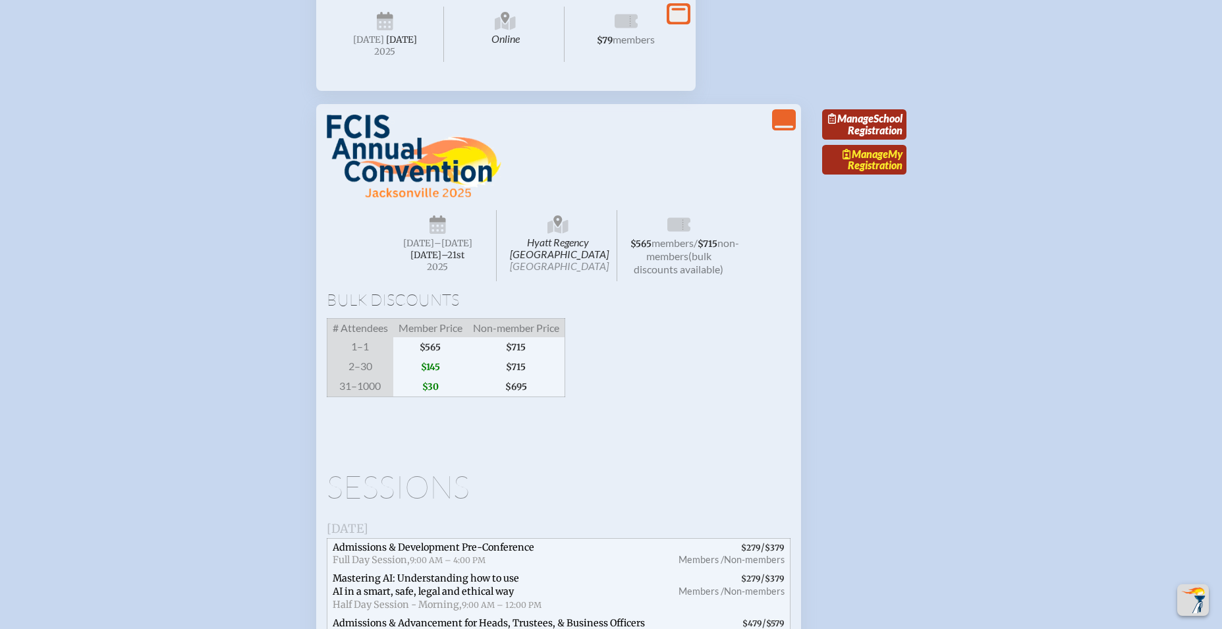
click at [865, 160] on span "Manage" at bounding box center [865, 154] width 45 height 13
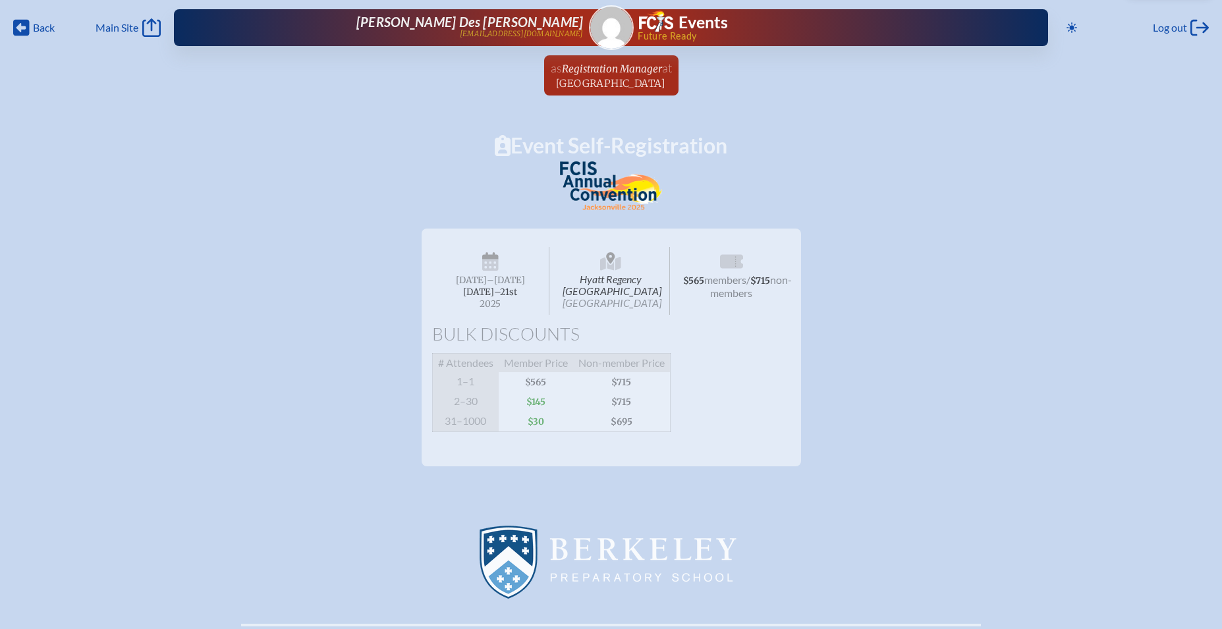
click at [603, 286] on span "Hyatt Regency [GEOGRAPHIC_DATA] [GEOGRAPHIC_DATA]" at bounding box center [611, 281] width 118 height 68
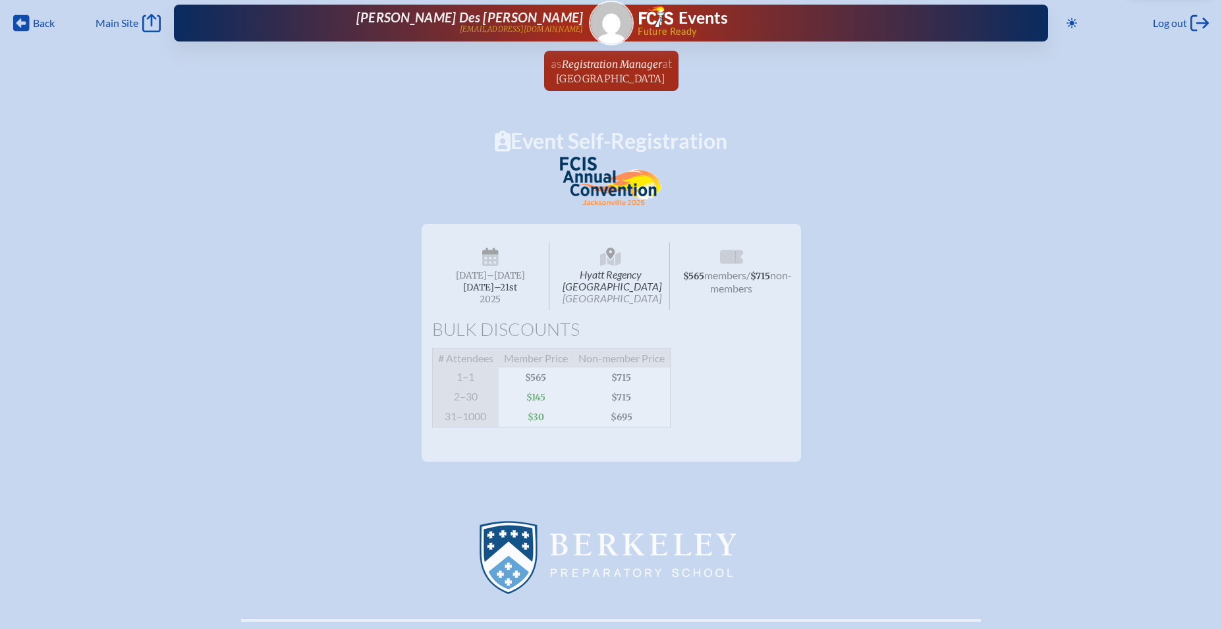
click at [602, 303] on span "[GEOGRAPHIC_DATA]" at bounding box center [612, 298] width 99 height 13
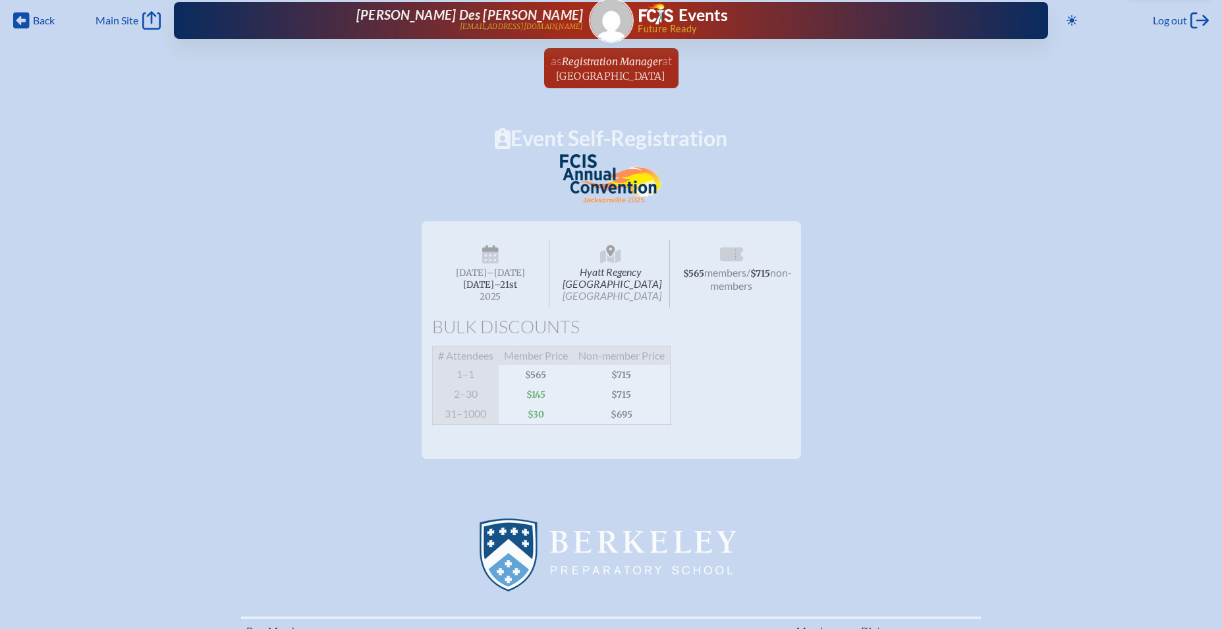
click at [609, 275] on span "Hyatt Regency [GEOGRAPHIC_DATA] [GEOGRAPHIC_DATA]" at bounding box center [611, 274] width 118 height 68
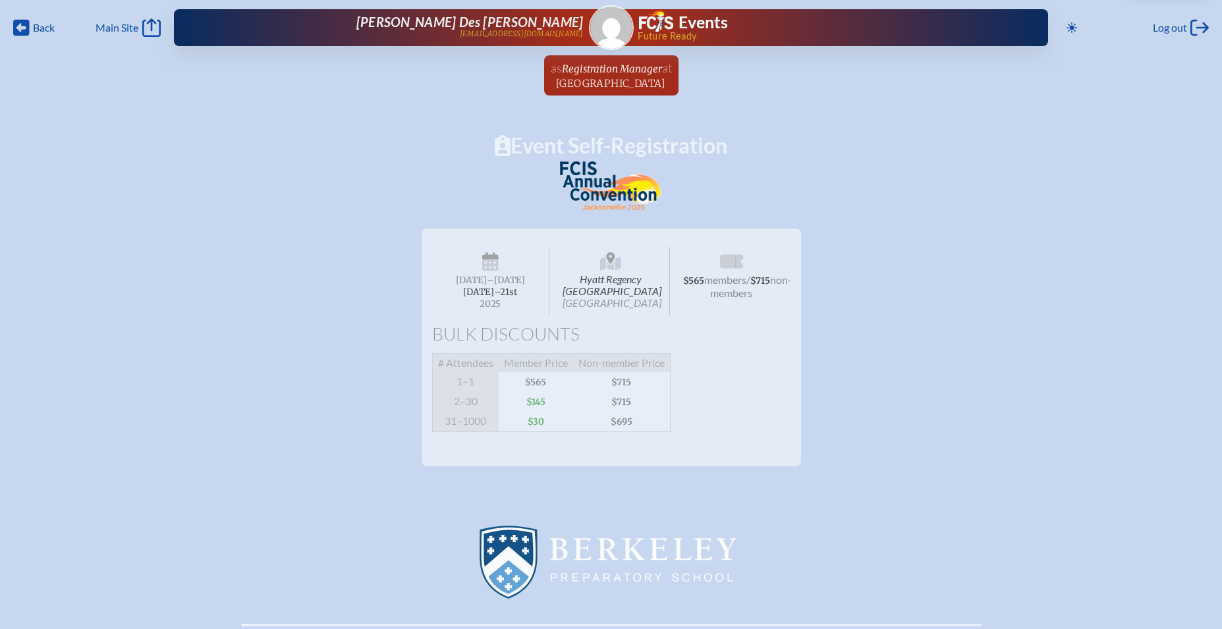
click at [592, 145] on h1 "Event Self-Registration" at bounding box center [611, 145] width 1222 height 21
click at [719, 146] on h1 "Event Self-Registration" at bounding box center [611, 145] width 1222 height 21
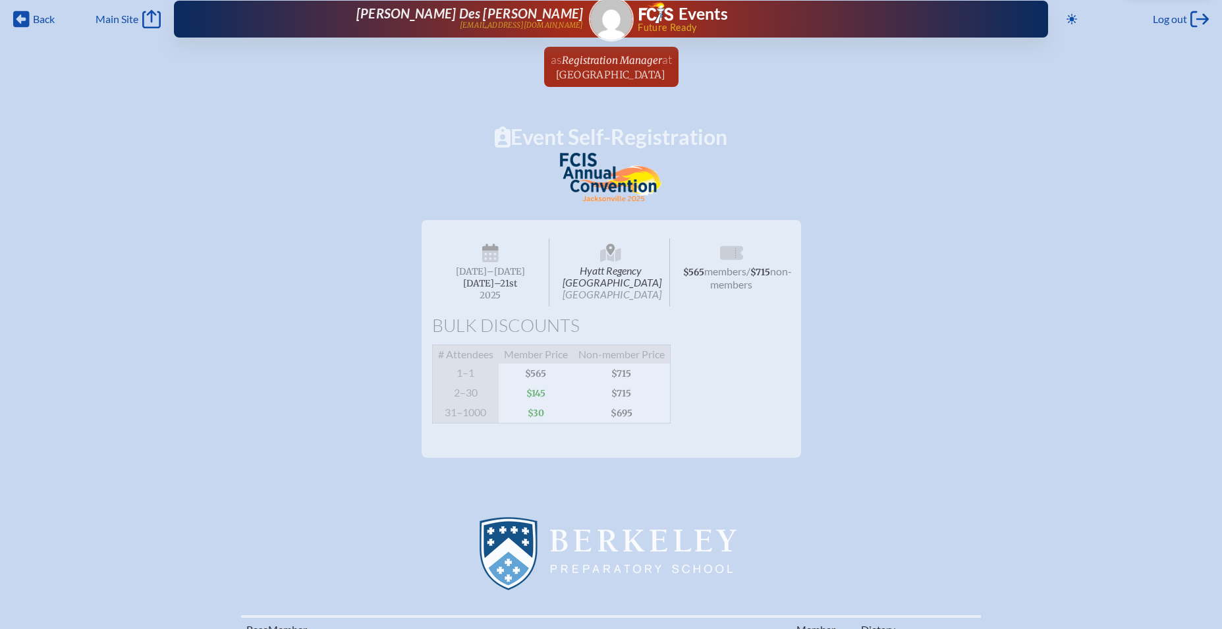
scroll to position [10, 0]
